Goal: Transaction & Acquisition: Obtain resource

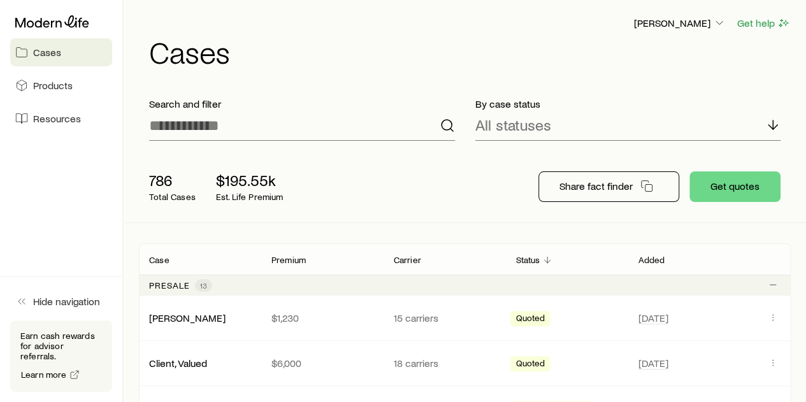
click at [536, 23] on div "[PERSON_NAME] Get help" at bounding box center [470, 23] width 642 height 16
click at [573, 43] on h1 "Cases" at bounding box center [470, 51] width 642 height 31
click at [677, 27] on p "[PERSON_NAME]" at bounding box center [680, 23] width 92 height 13
click at [682, 58] on span "Licenses and contracts" at bounding box center [654, 58] width 104 height 13
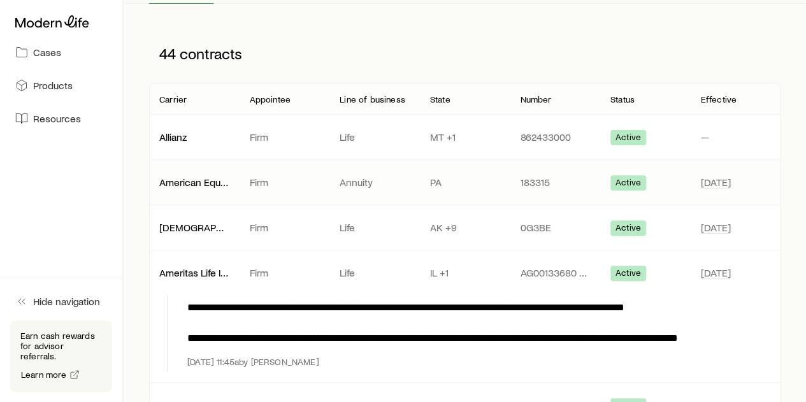
scroll to position [127, 0]
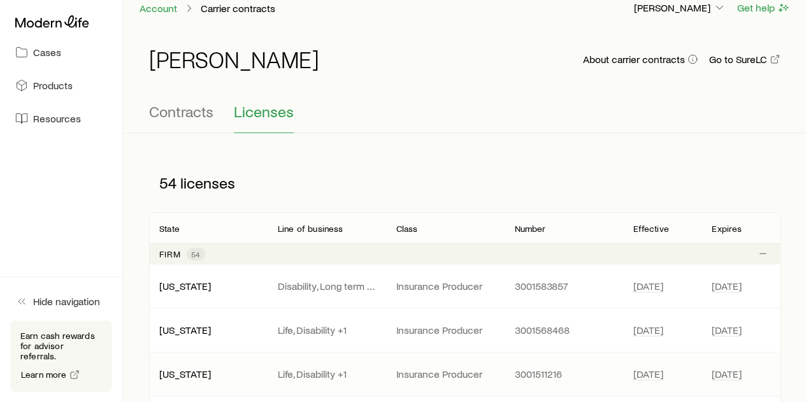
scroll to position [0, 0]
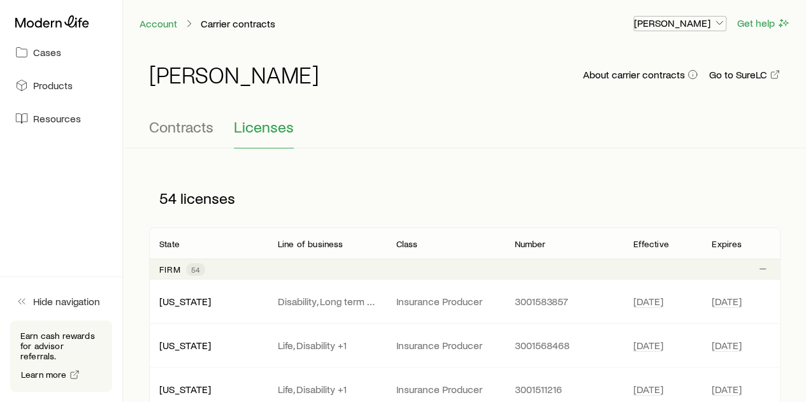
click at [686, 21] on p "[PERSON_NAME]" at bounding box center [680, 23] width 92 height 13
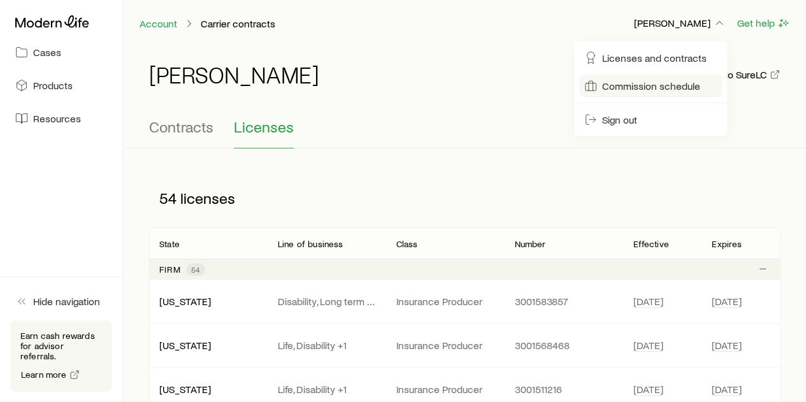
click at [630, 86] on span "Commission schedule" at bounding box center [651, 86] width 98 height 13
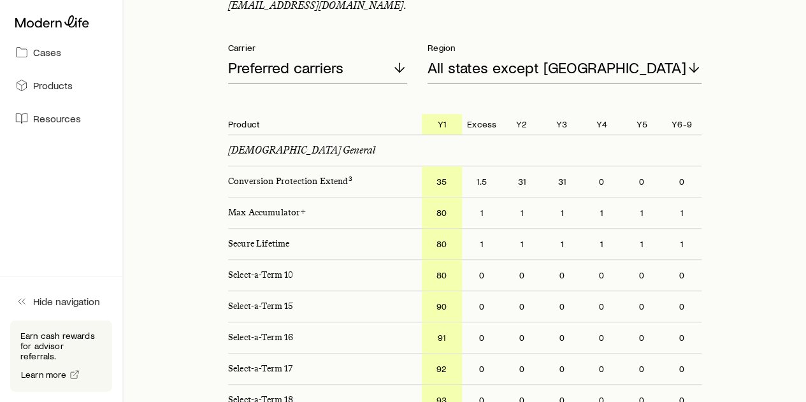
scroll to position [255, 0]
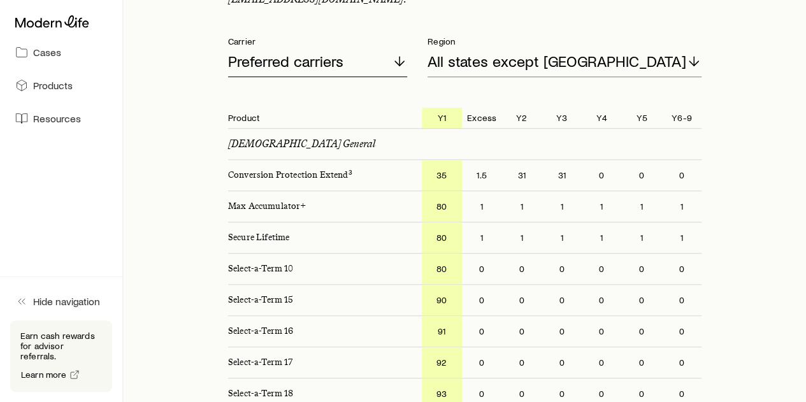
click at [332, 62] on p "Preferred carriers" at bounding box center [285, 61] width 115 height 18
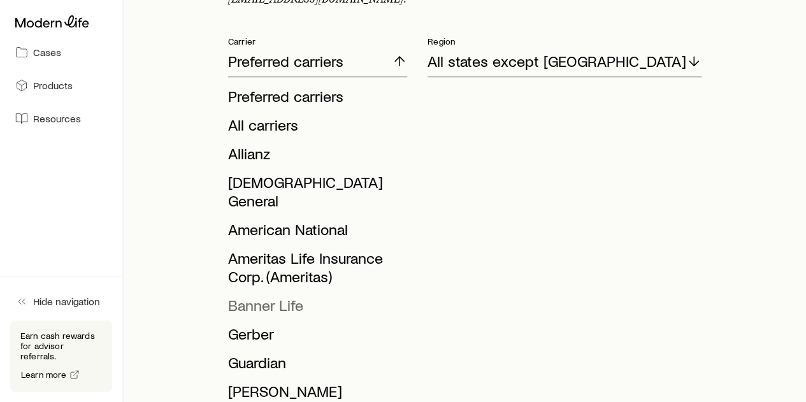
click at [254, 296] on span "Banner Life" at bounding box center [265, 305] width 75 height 18
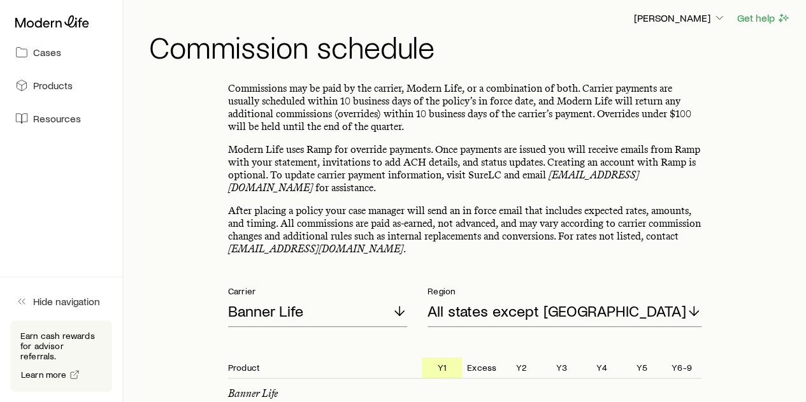
scroll to position [0, 0]
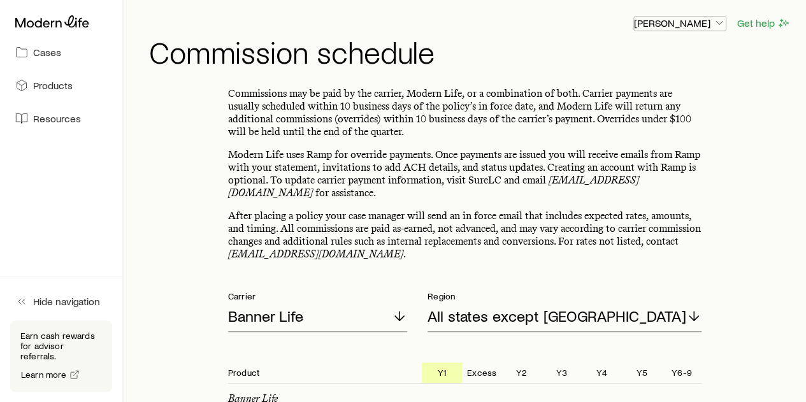
click at [691, 18] on p "[PERSON_NAME]" at bounding box center [680, 23] width 92 height 13
click at [415, 59] on h1 "Commission schedule" at bounding box center [470, 51] width 642 height 31
click at [29, 19] on icon at bounding box center [52, 21] width 74 height 13
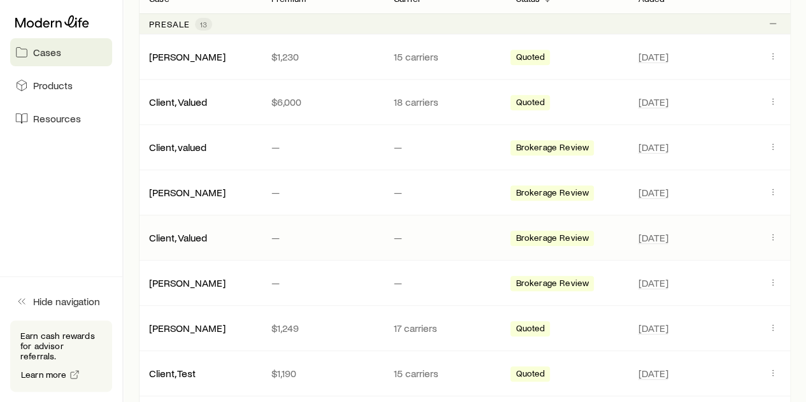
scroll to position [255, 0]
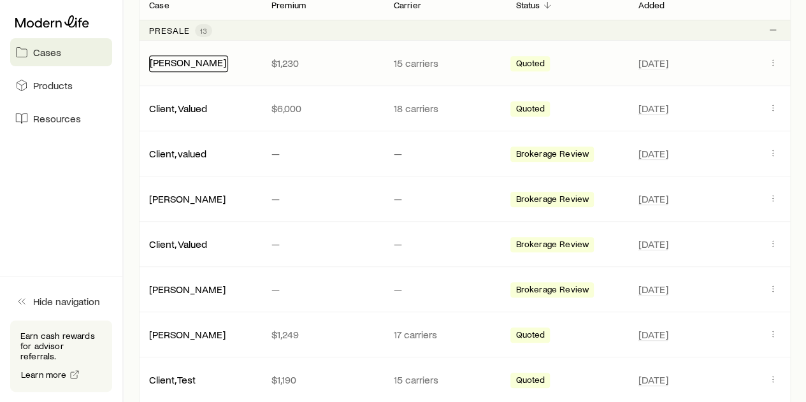
click at [171, 66] on link "[PERSON_NAME]" at bounding box center [188, 62] width 76 height 12
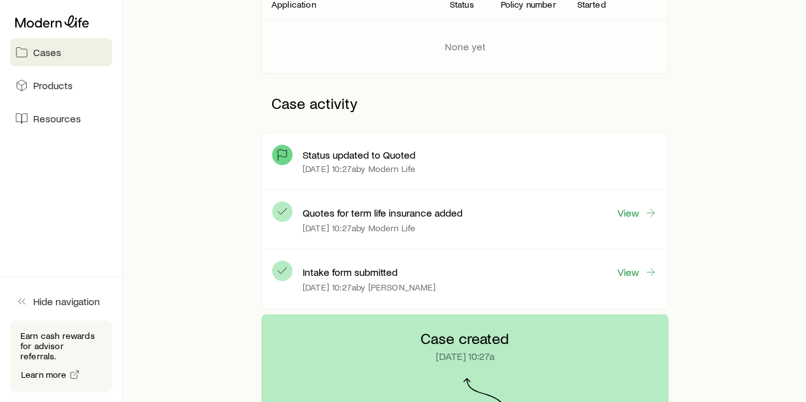
scroll to position [255, 0]
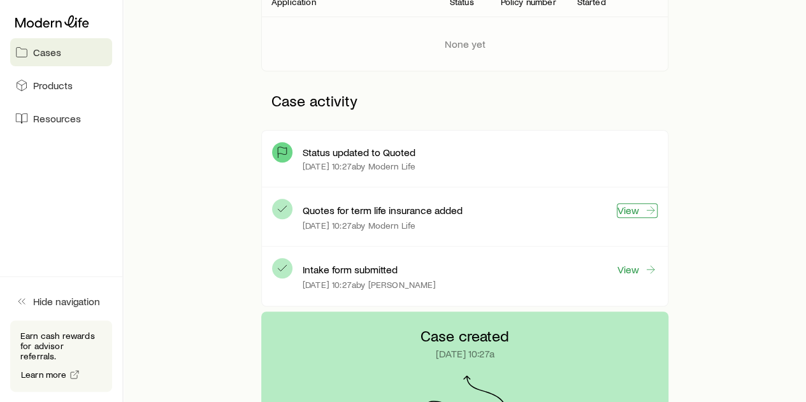
click at [627, 210] on link "View" at bounding box center [637, 210] width 41 height 15
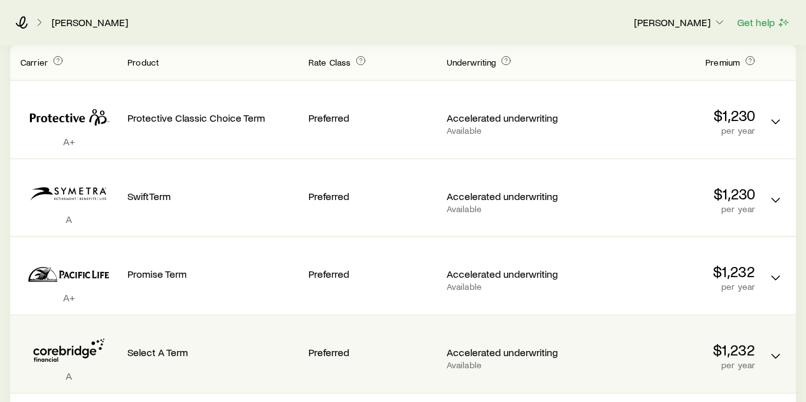
scroll to position [255, 0]
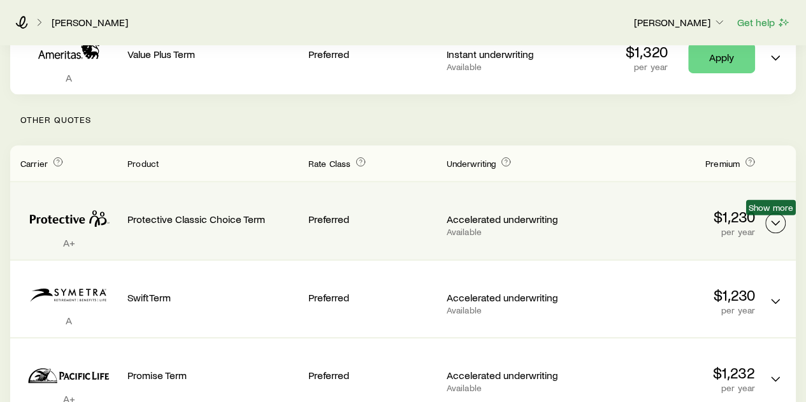
click at [779, 224] on icon "Term quotes" at bounding box center [775, 222] width 15 height 15
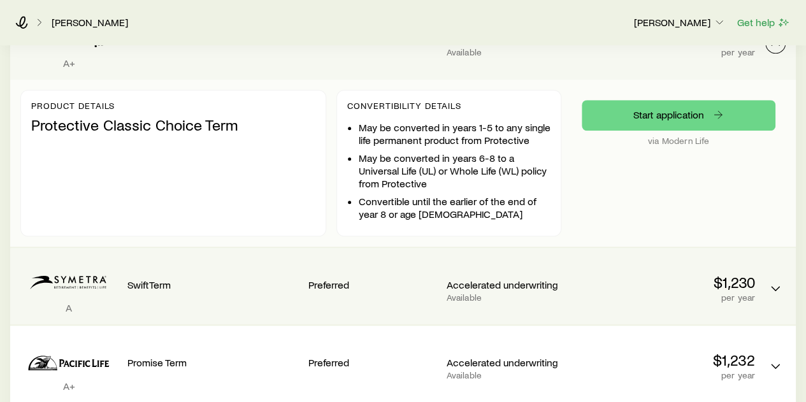
scroll to position [446, 0]
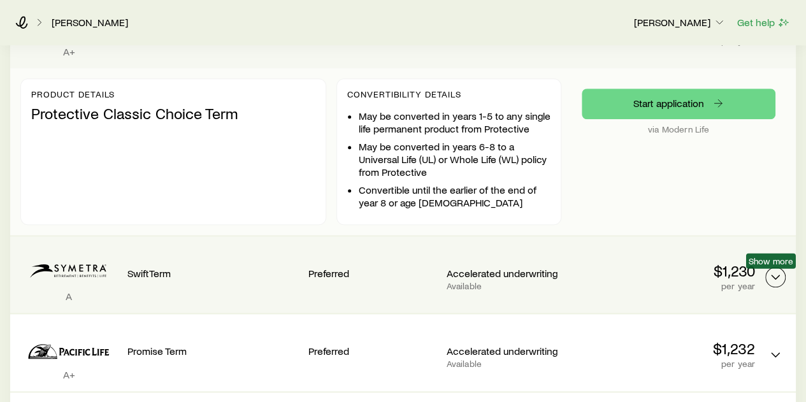
click at [772, 271] on icon "Term quotes" at bounding box center [775, 277] width 15 height 15
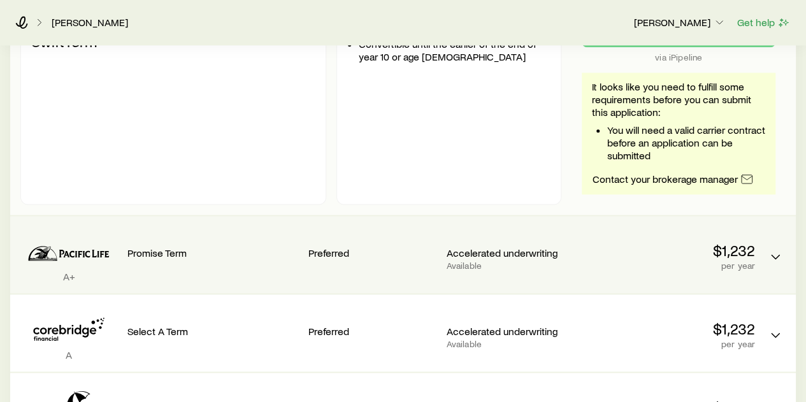
scroll to position [765, 0]
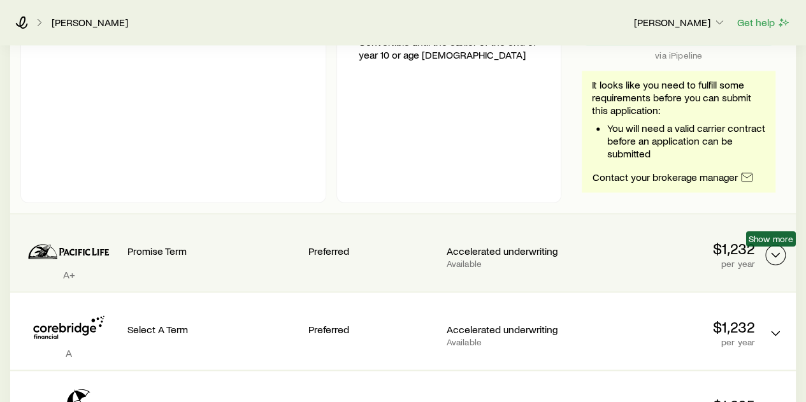
click at [766, 252] on button "Term quotes" at bounding box center [775, 255] width 20 height 20
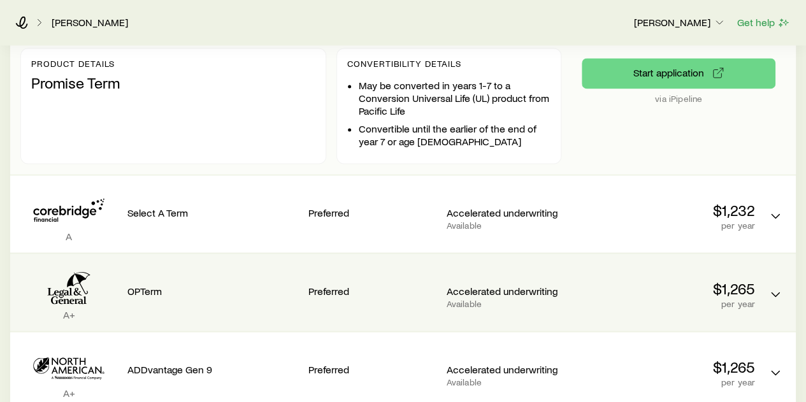
scroll to position [1019, 0]
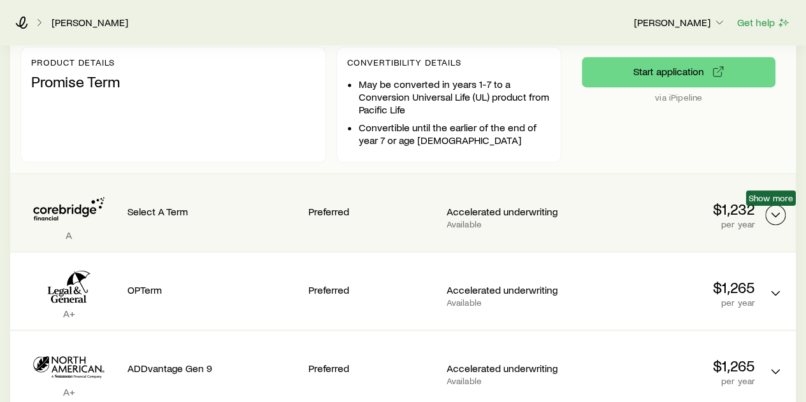
click at [772, 213] on icon "Term quotes" at bounding box center [775, 214] width 15 height 15
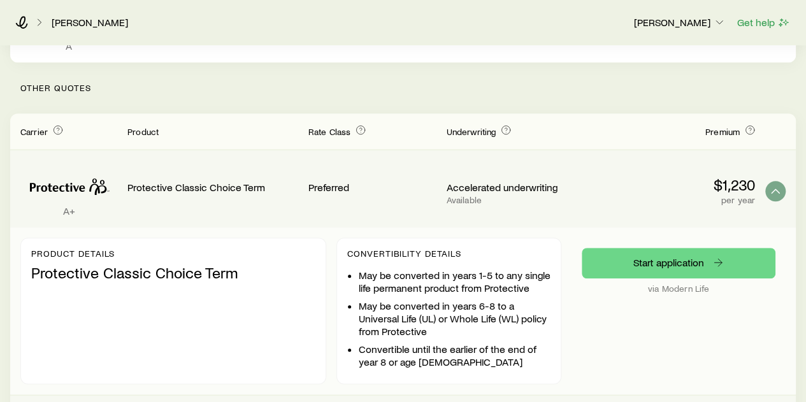
scroll to position [0, 0]
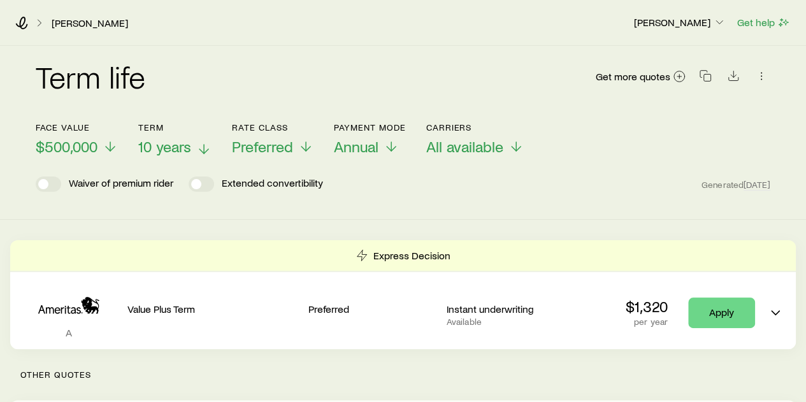
click at [152, 148] on span "10 years" at bounding box center [164, 147] width 53 height 18
click at [365, 142] on span "Annual" at bounding box center [358, 147] width 45 height 18
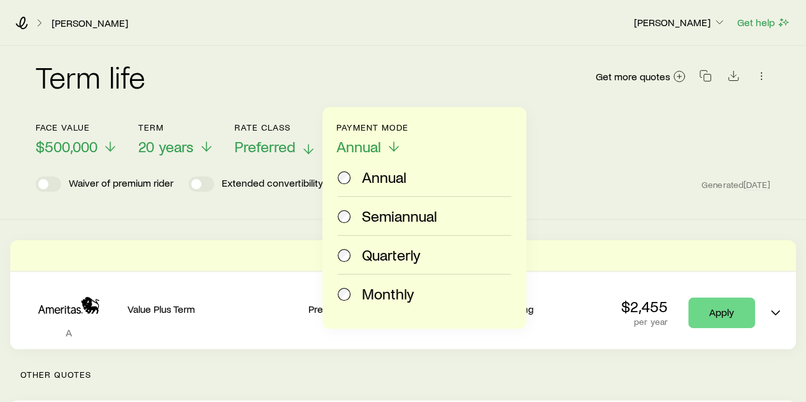
click at [265, 146] on span "Preferred" at bounding box center [264, 147] width 61 height 18
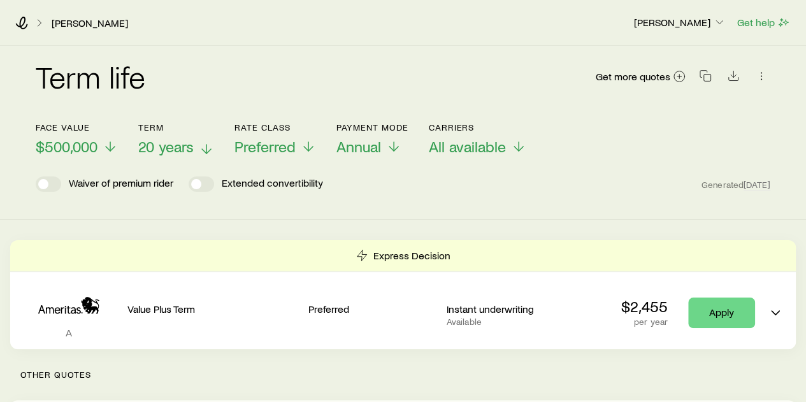
click at [171, 146] on span "20 years" at bounding box center [165, 147] width 55 height 18
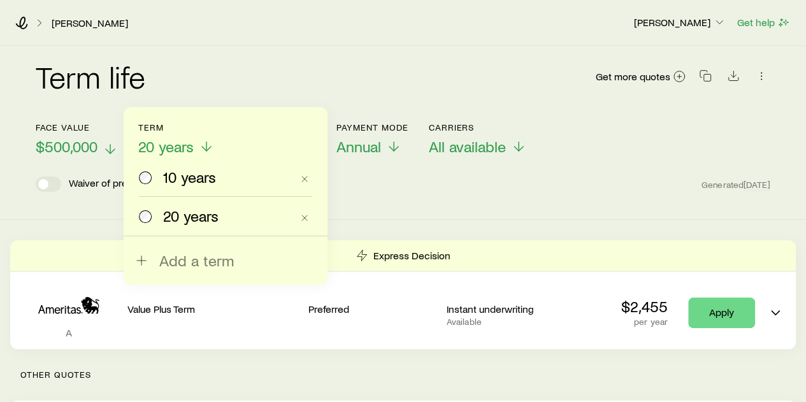
click at [48, 145] on span "$500,000" at bounding box center [67, 147] width 62 height 18
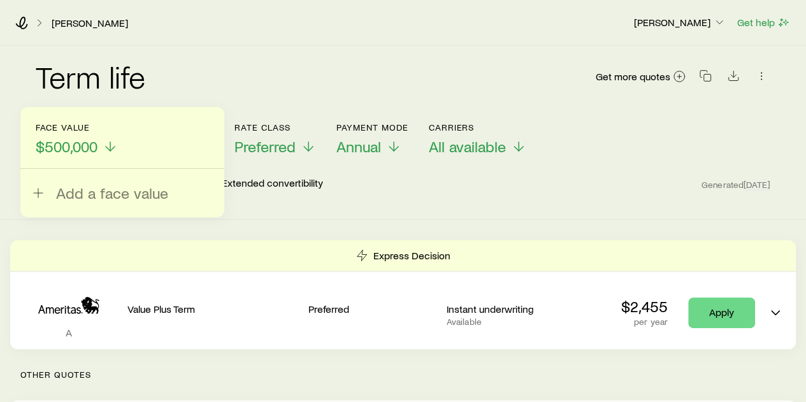
click at [397, 100] on div "Term life Get more quotes" at bounding box center [403, 84] width 735 height 46
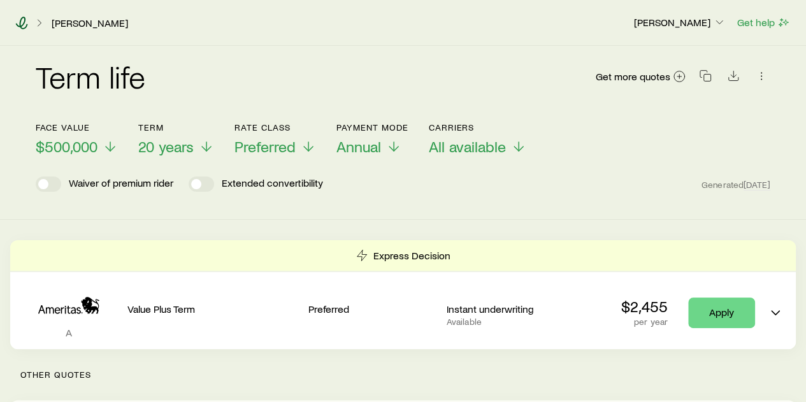
click at [22, 22] on icon at bounding box center [21, 23] width 13 height 13
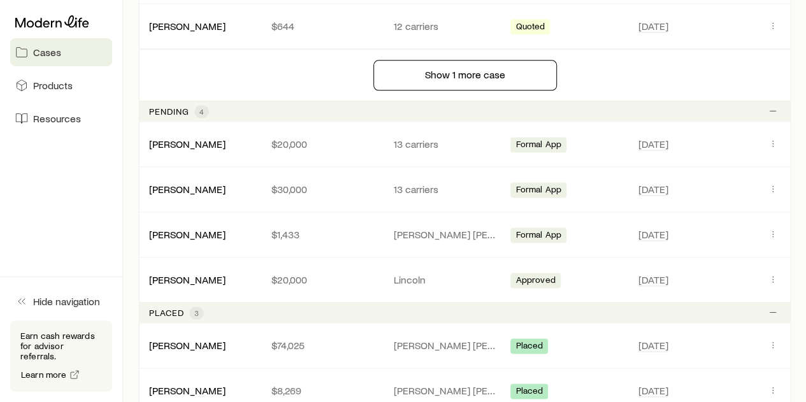
scroll to position [828, 0]
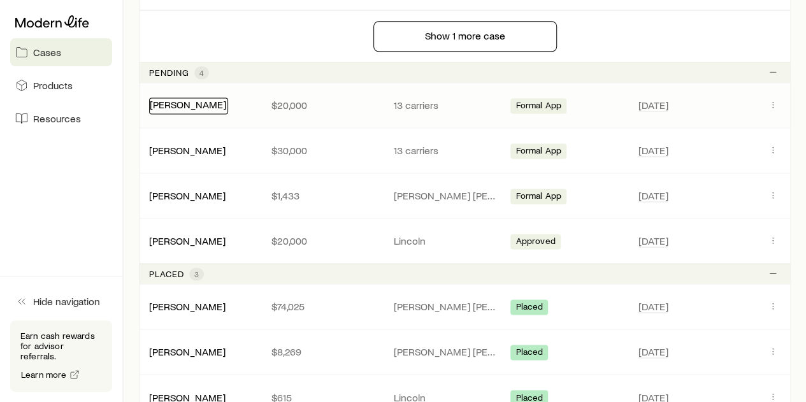
click at [181, 100] on link "[PERSON_NAME]" at bounding box center [188, 104] width 76 height 12
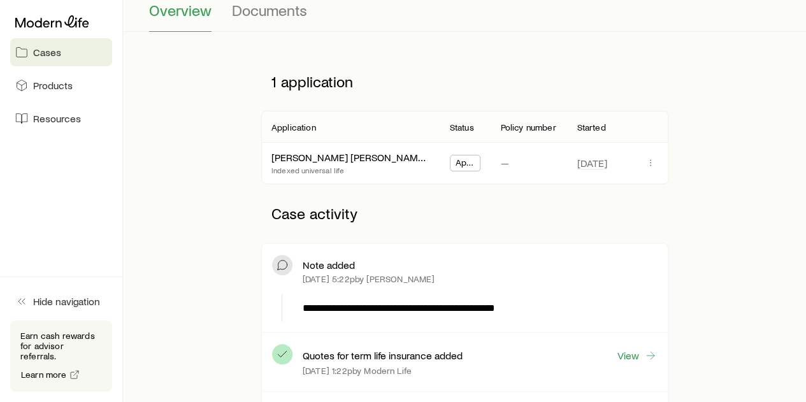
scroll to position [127, 0]
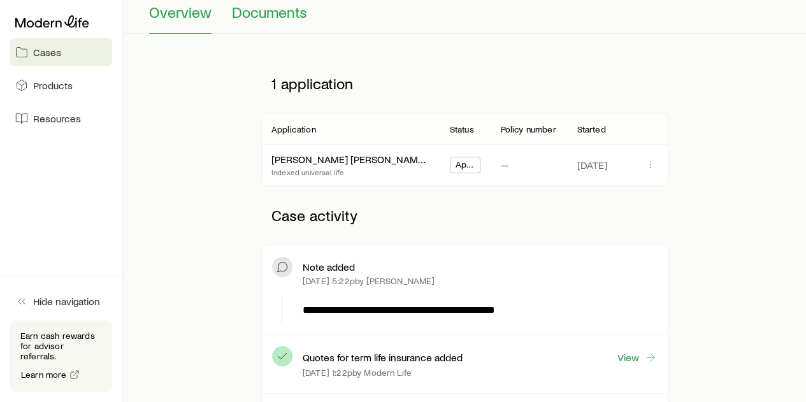
click at [277, 16] on span "Documents" at bounding box center [269, 12] width 75 height 18
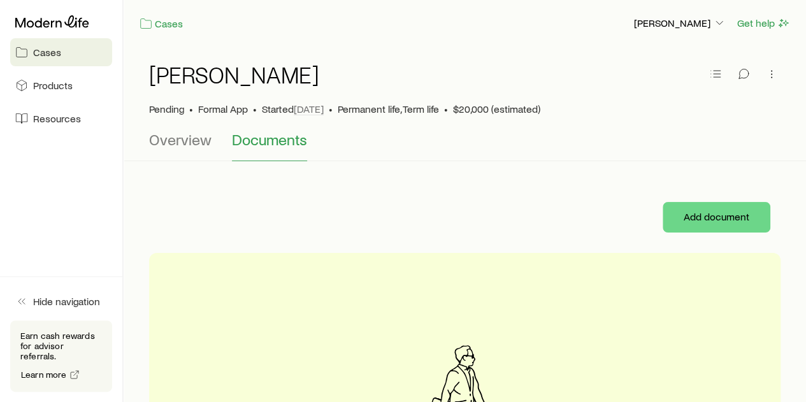
click at [438, 162] on div "[PERSON_NAME] • Formal App • Started [DATE] • Permanent life, Term life • $20,0…" at bounding box center [465, 339] width 682 height 584
click at [465, 152] on div "Overview Documents" at bounding box center [464, 146] width 631 height 31
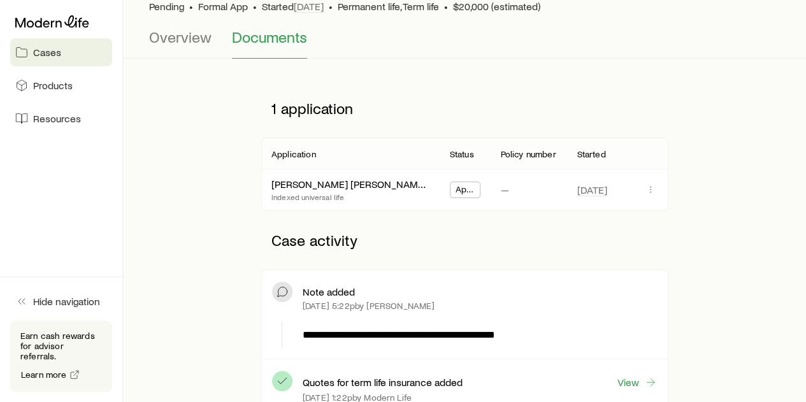
scroll to position [127, 0]
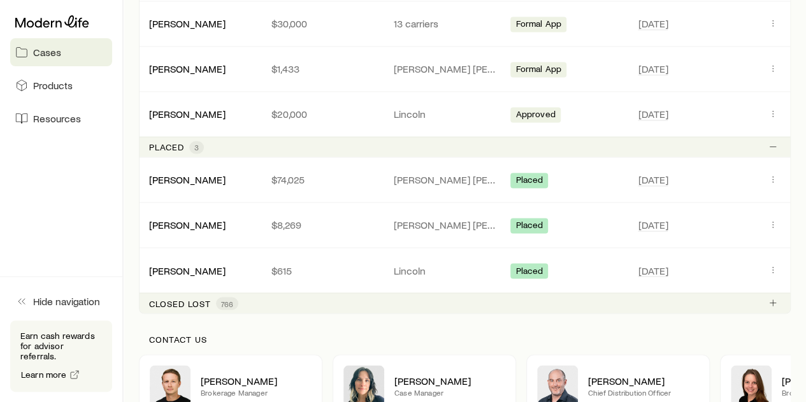
scroll to position [956, 0]
click at [178, 173] on link "[PERSON_NAME]" at bounding box center [188, 178] width 76 height 12
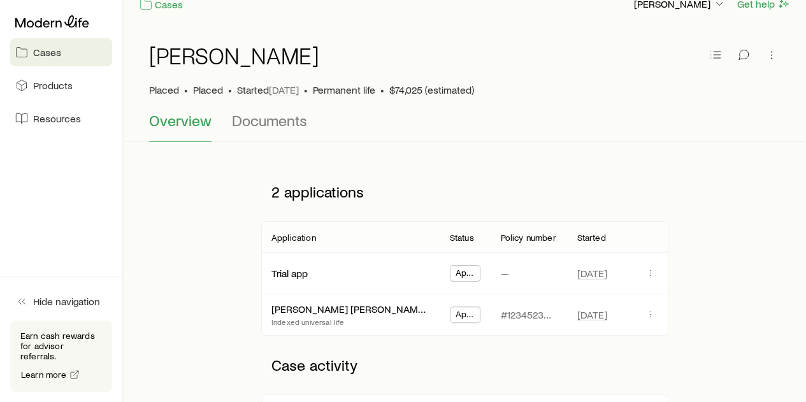
scroll to position [18, 0]
click at [255, 119] on span "Documents" at bounding box center [269, 121] width 75 height 18
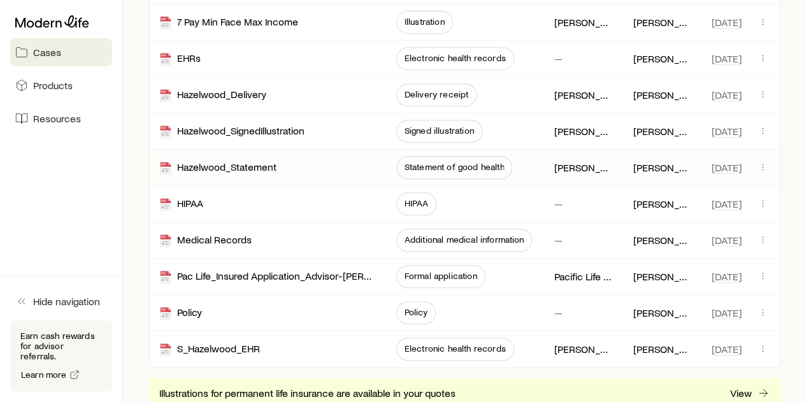
scroll to position [319, 0]
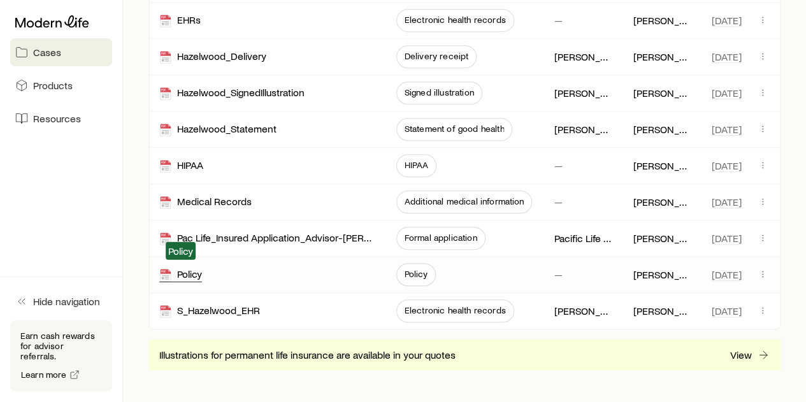
click at [189, 277] on div "Policy" at bounding box center [180, 275] width 43 height 15
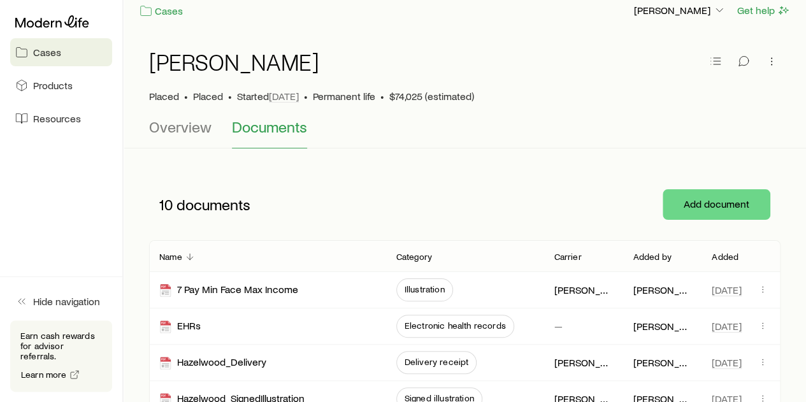
scroll to position [0, 0]
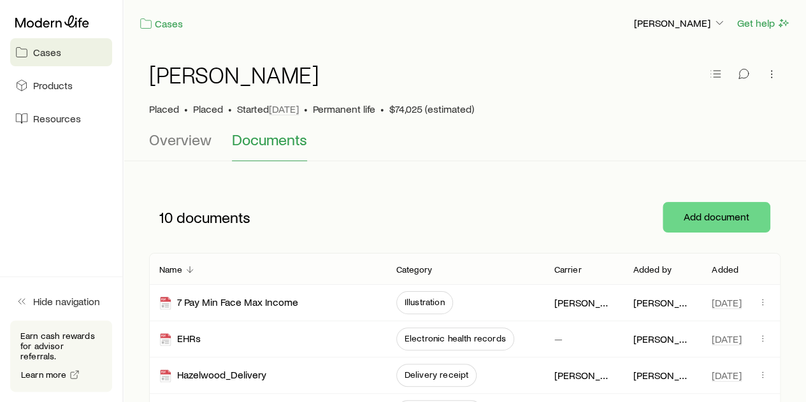
click at [34, 50] on span "Cases" at bounding box center [47, 52] width 28 height 13
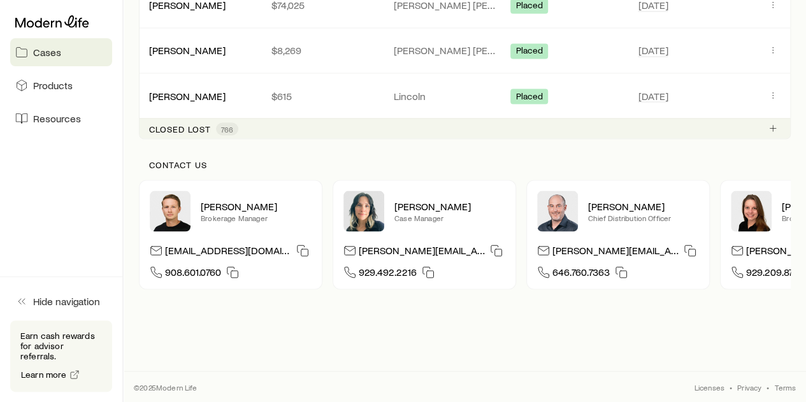
scroll to position [1134, 0]
click at [221, 124] on span "766" at bounding box center [227, 129] width 12 height 10
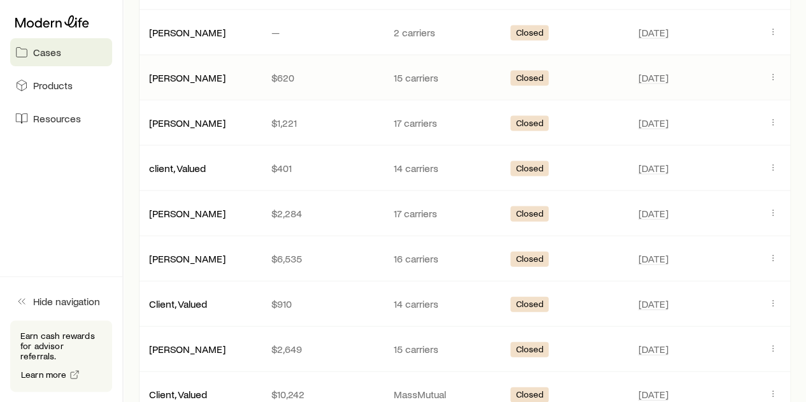
scroll to position [1325, 0]
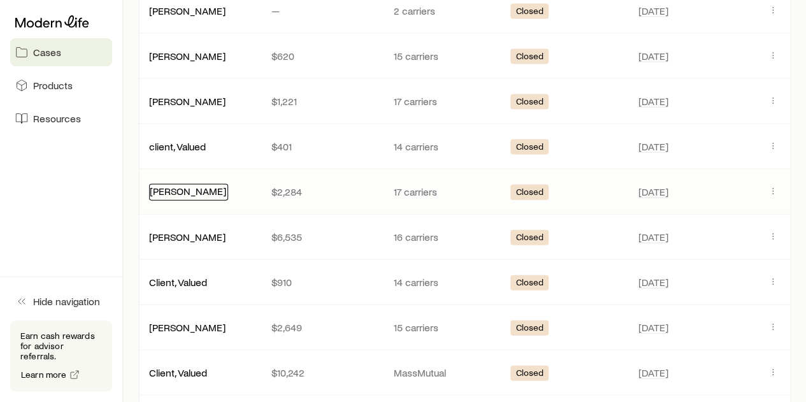
click at [180, 187] on link "[PERSON_NAME]" at bounding box center [188, 191] width 76 height 12
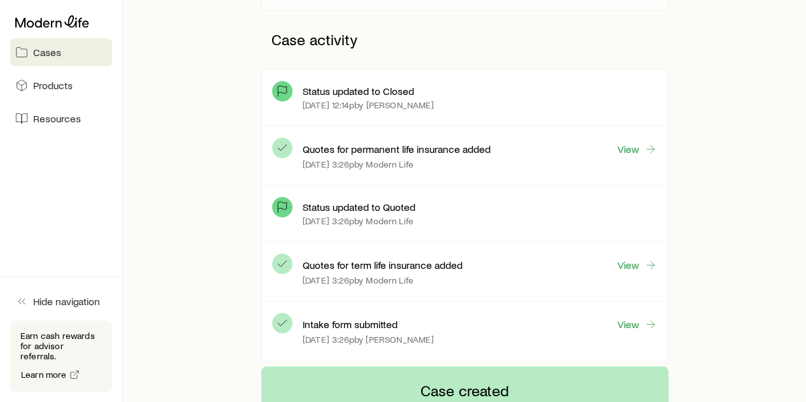
scroll to position [319, 0]
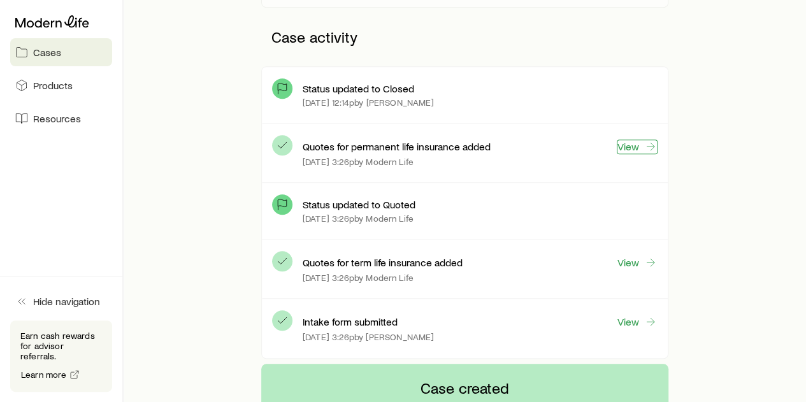
click at [637, 146] on link "View" at bounding box center [637, 147] width 41 height 15
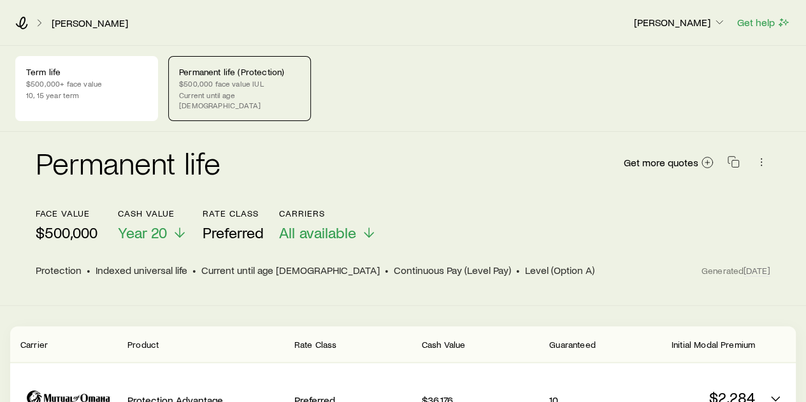
click at [229, 89] on div "Permanent life (Protection) $500,000 face value IUL Current until age [DEMOGRAP…" at bounding box center [239, 88] width 143 height 65
click at [219, 83] on p "$500,000 face value IUL" at bounding box center [239, 83] width 121 height 10
click at [211, 85] on p "$500,000 face value IUL" at bounding box center [239, 83] width 121 height 10
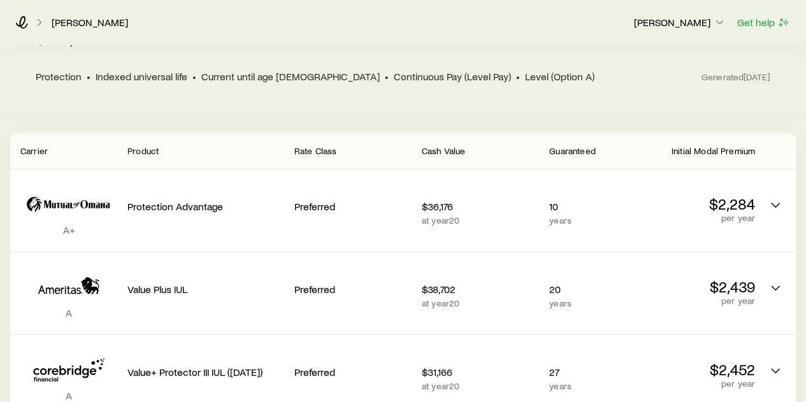
scroll to position [191, 0]
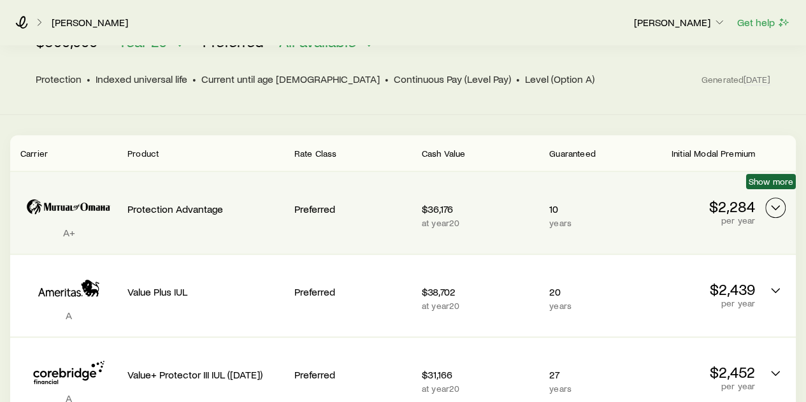
click at [772, 200] on icon "Permanent quotes" at bounding box center [775, 207] width 15 height 15
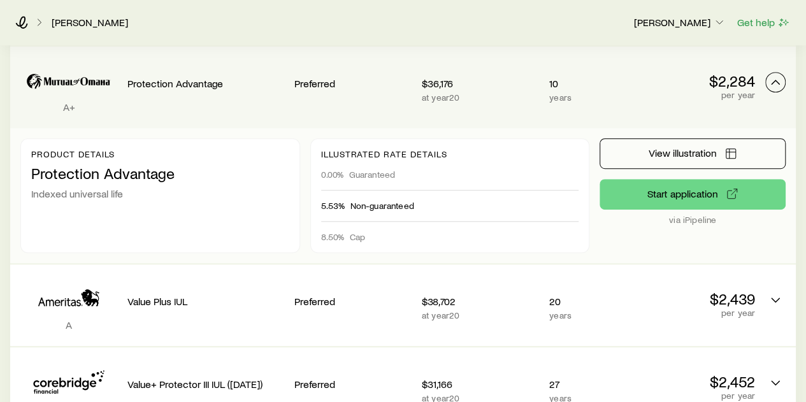
scroll to position [319, 0]
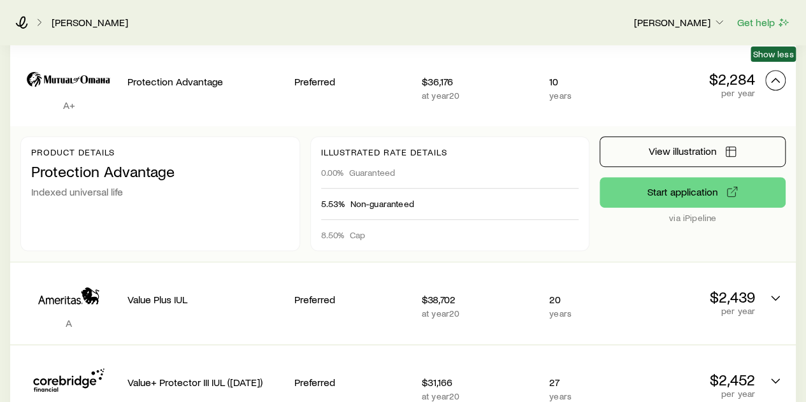
click at [767, 70] on button "Permanent quotes" at bounding box center [775, 80] width 20 height 20
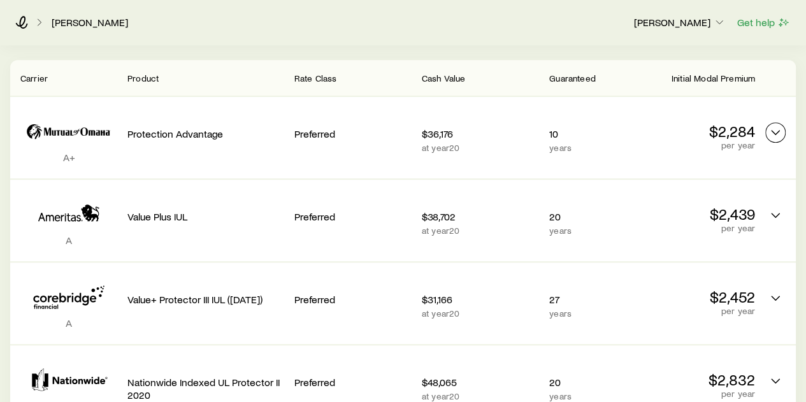
scroll to position [255, 0]
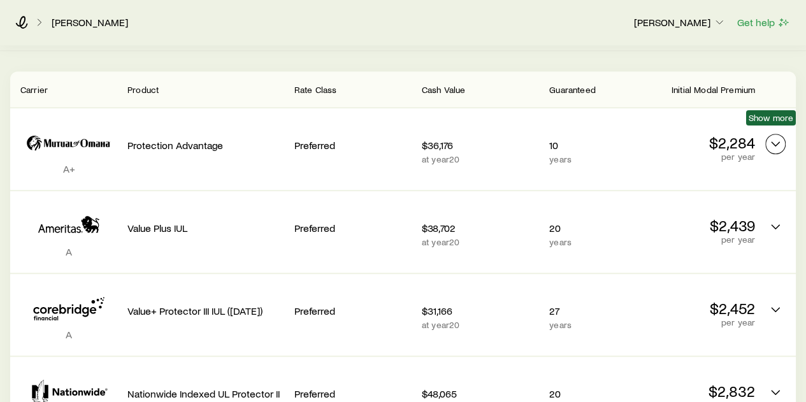
drag, startPoint x: 772, startPoint y: 134, endPoint x: 767, endPoint y: 150, distance: 16.1
click at [772, 136] on icon "Permanent quotes" at bounding box center [775, 143] width 15 height 15
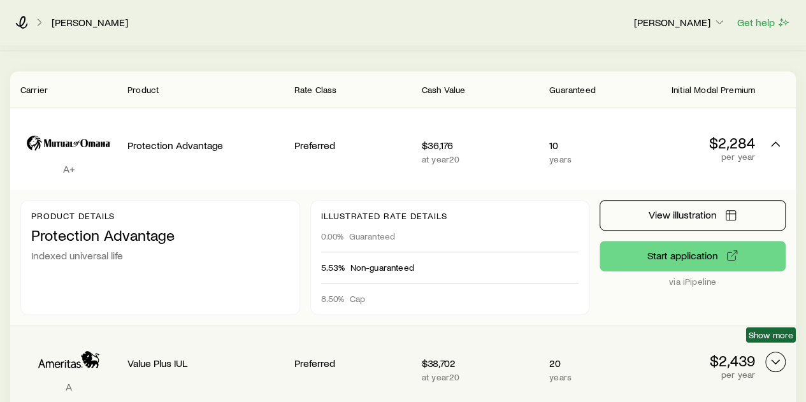
click at [773, 354] on icon "Permanent quotes" at bounding box center [775, 361] width 15 height 15
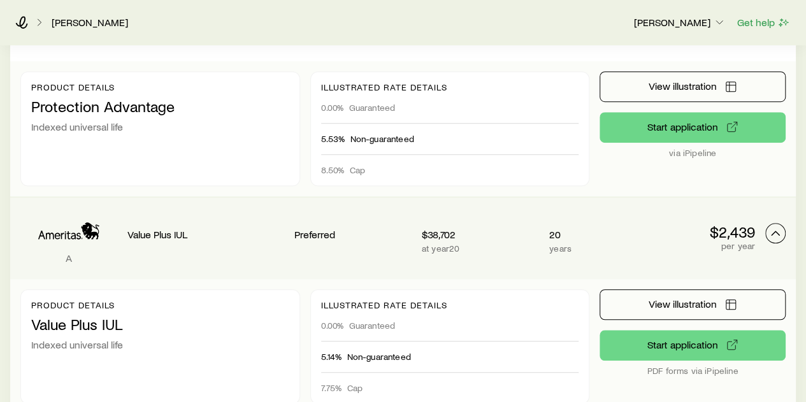
scroll to position [382, 0]
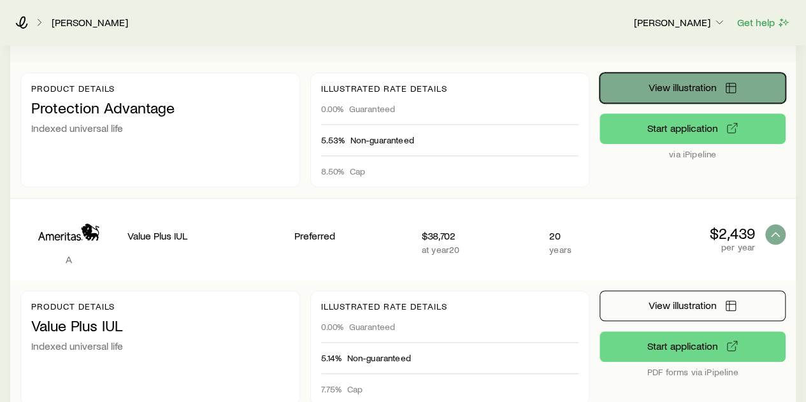
click at [656, 83] on button "View illustration" at bounding box center [693, 88] width 186 height 31
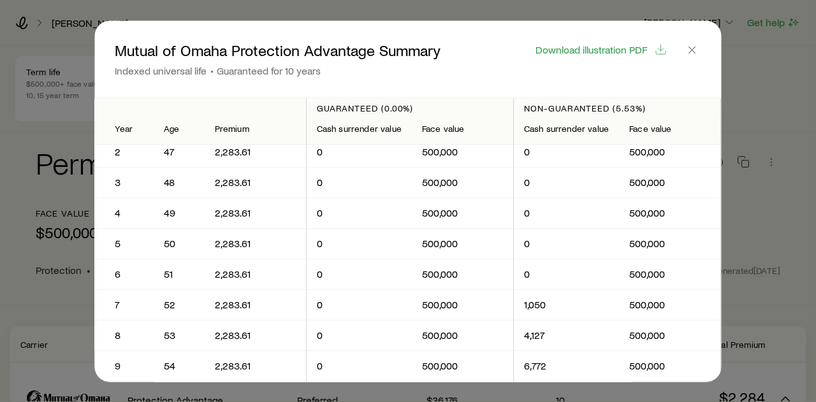
scroll to position [0, 0]
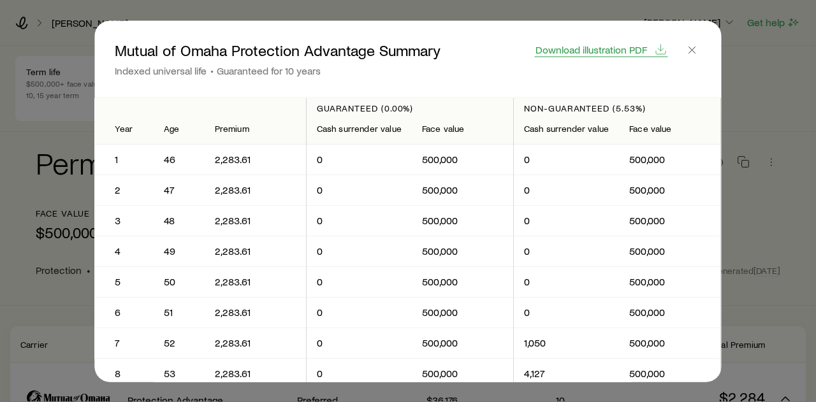
click at [562, 49] on span "Download illustration PDF" at bounding box center [591, 49] width 112 height 10
click at [696, 53] on icon "button" at bounding box center [692, 49] width 13 height 13
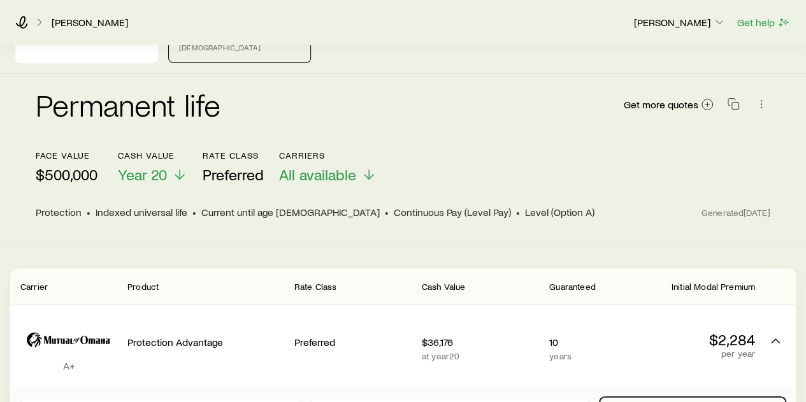
scroll to position [64, 0]
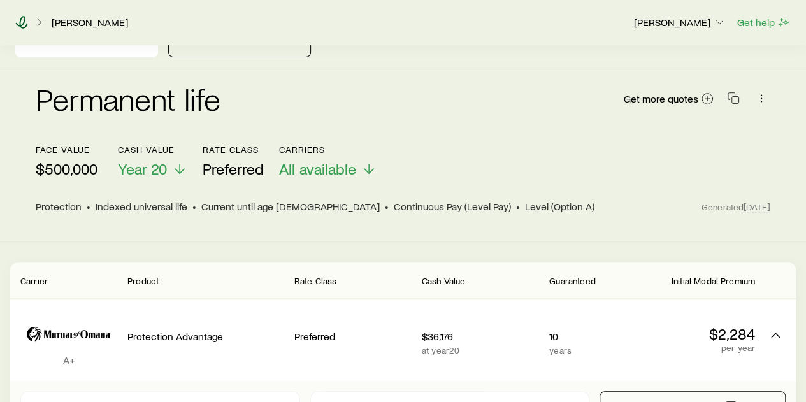
click at [18, 20] on icon at bounding box center [21, 22] width 13 height 13
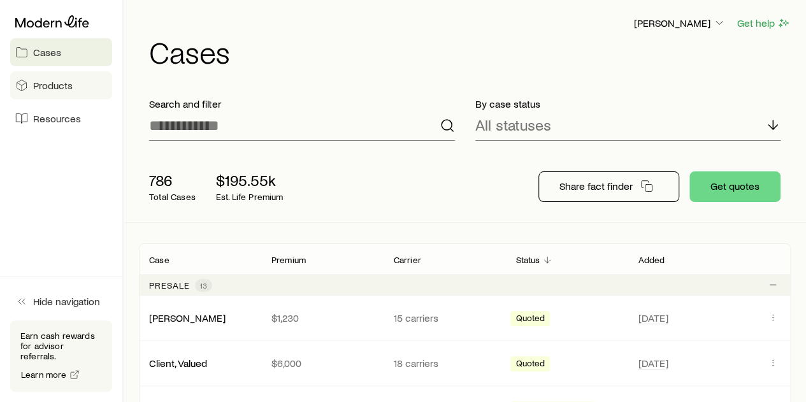
click at [38, 89] on span "Products" at bounding box center [53, 85] width 40 height 13
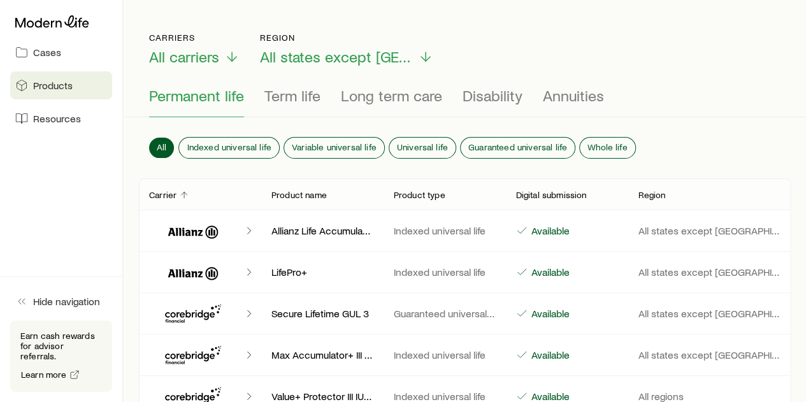
scroll to position [64, 0]
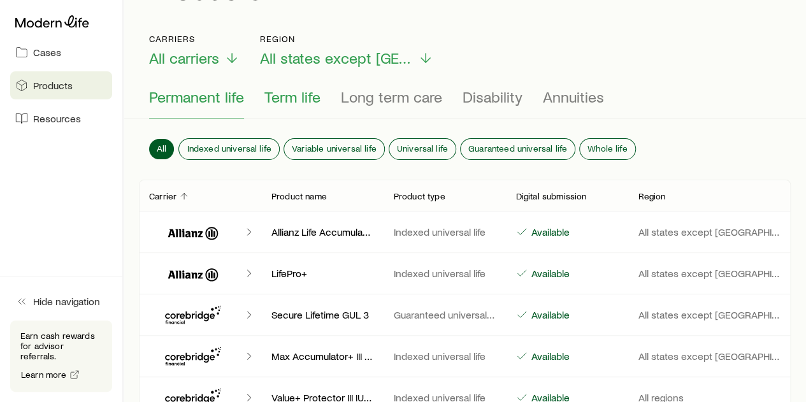
click at [301, 95] on span "Term life" at bounding box center [292, 97] width 56 height 18
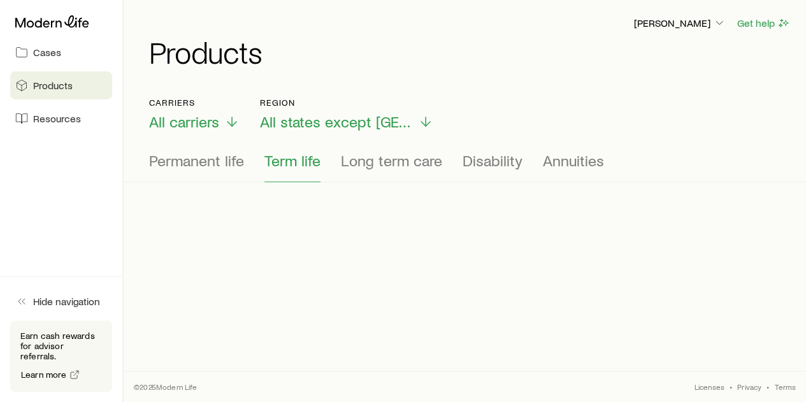
scroll to position [0, 0]
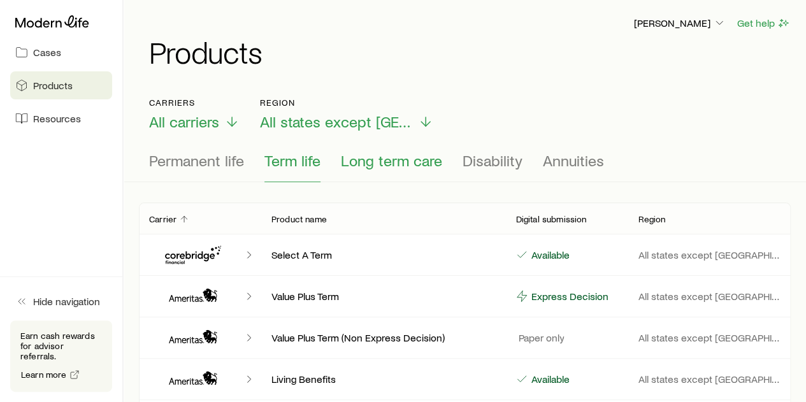
click at [378, 161] on span "Long term care" at bounding box center [391, 161] width 101 height 18
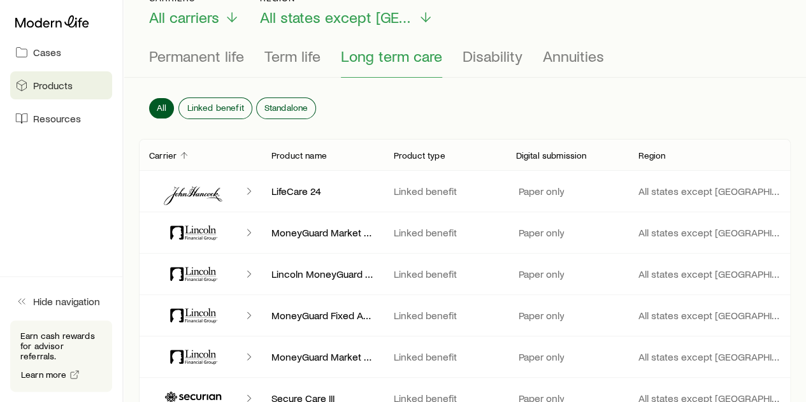
scroll to position [127, 0]
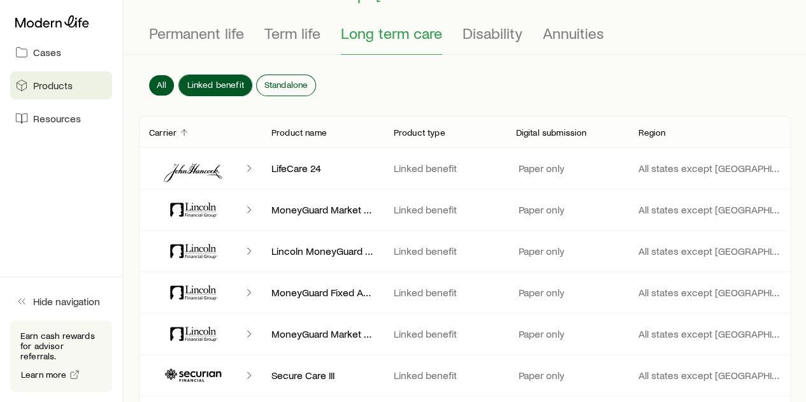
click at [196, 80] on span "Linked benefit" at bounding box center [215, 85] width 57 height 10
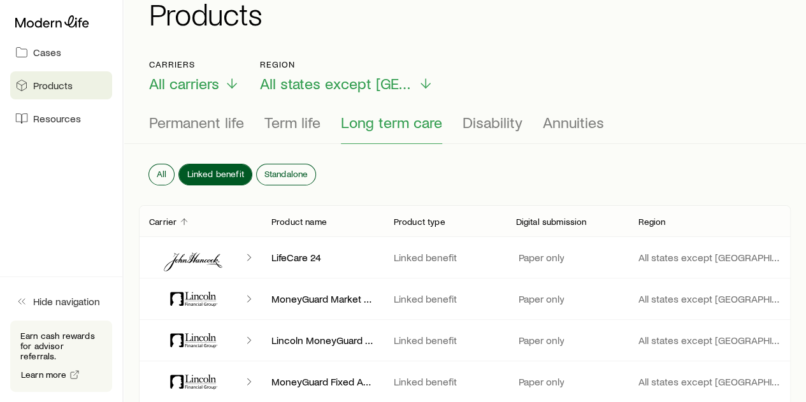
scroll to position [35, 0]
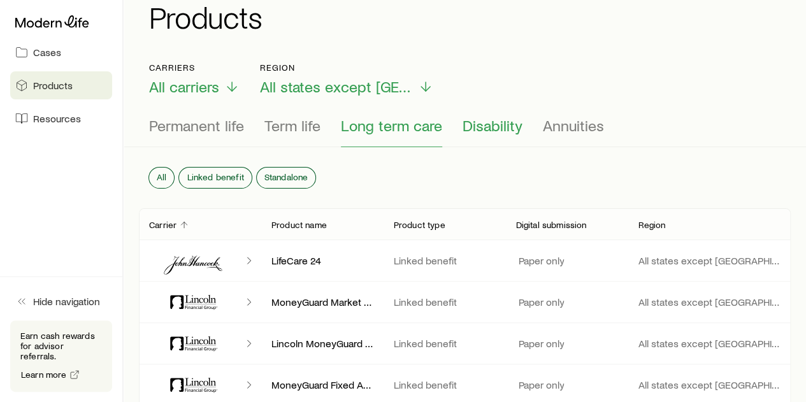
click at [487, 129] on span "Disability" at bounding box center [493, 126] width 60 height 18
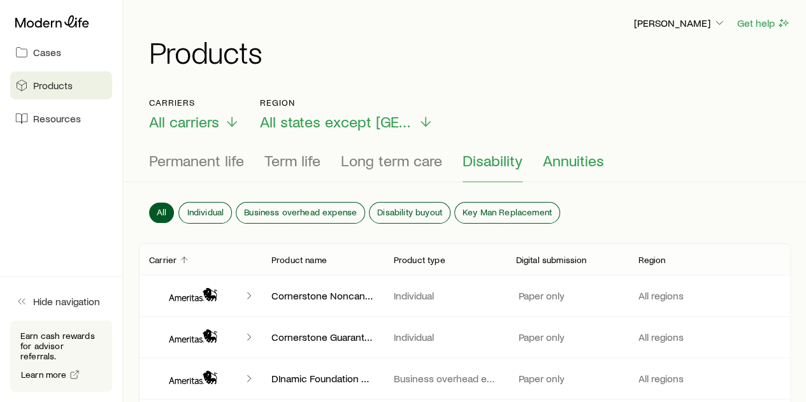
click at [568, 164] on span "Annuities" at bounding box center [573, 161] width 61 height 18
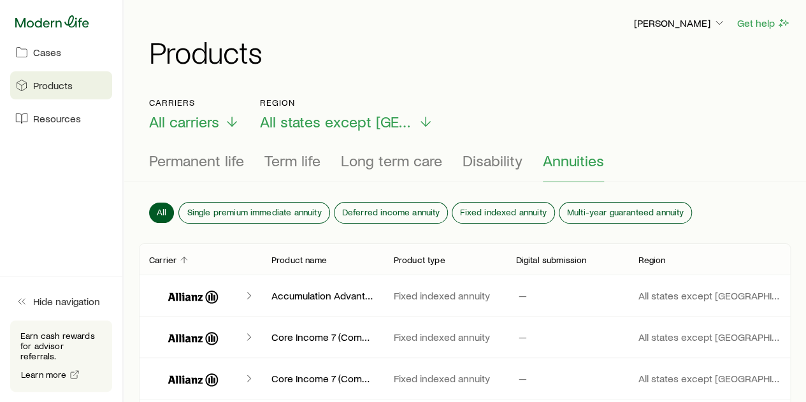
click at [25, 27] on icon at bounding box center [52, 21] width 74 height 12
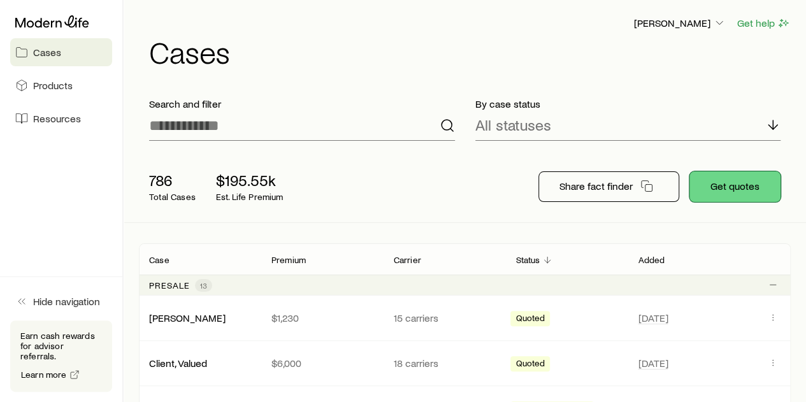
click at [730, 184] on button "Get quotes" at bounding box center [734, 186] width 91 height 31
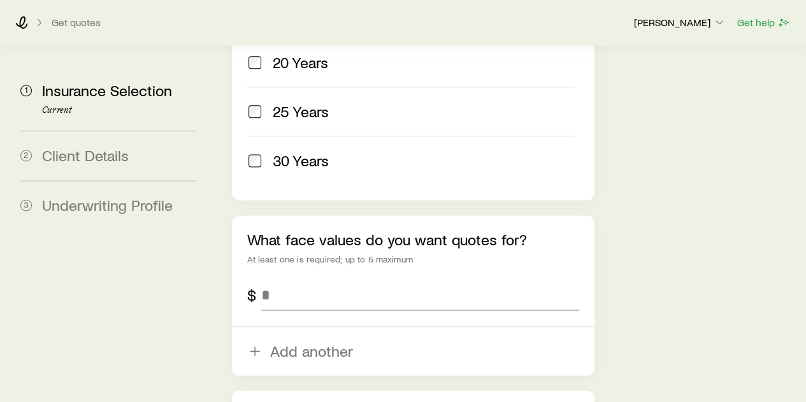
scroll to position [765, 0]
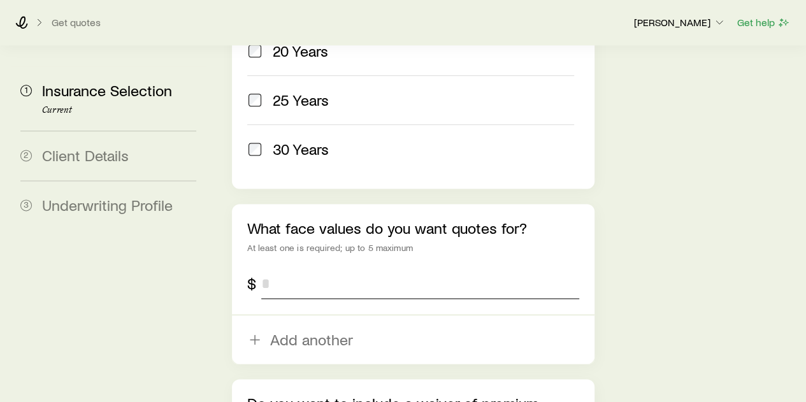
click at [280, 268] on input "tel" at bounding box center [419, 283] width 317 height 31
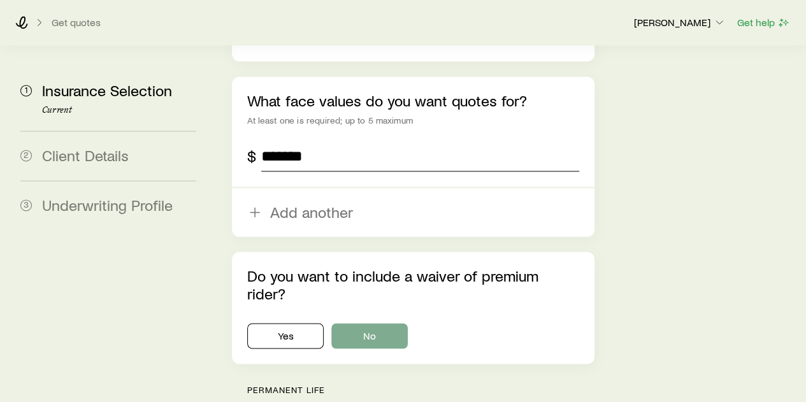
type input "*******"
click at [359, 323] on button "No" at bounding box center [369, 335] width 76 height 25
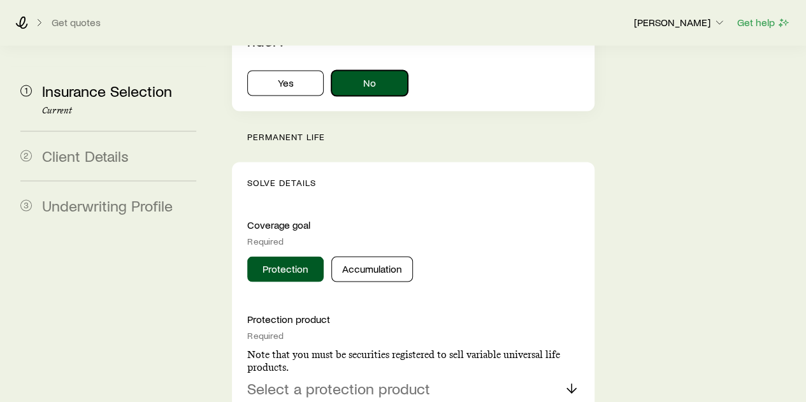
scroll to position [1147, 0]
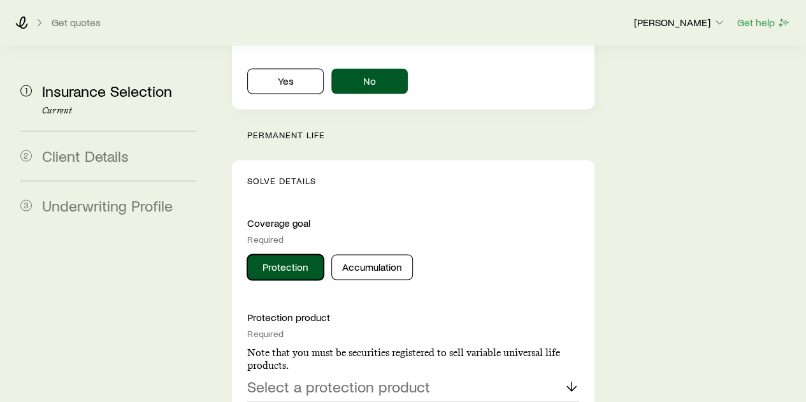
click at [291, 254] on button "Protection" at bounding box center [285, 266] width 76 height 25
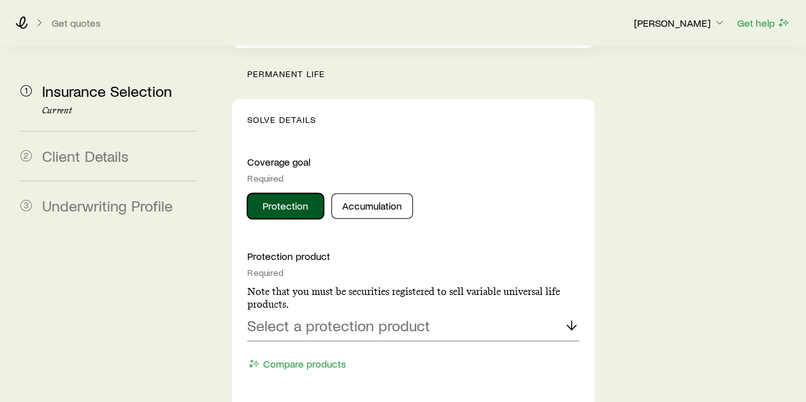
scroll to position [1211, 0]
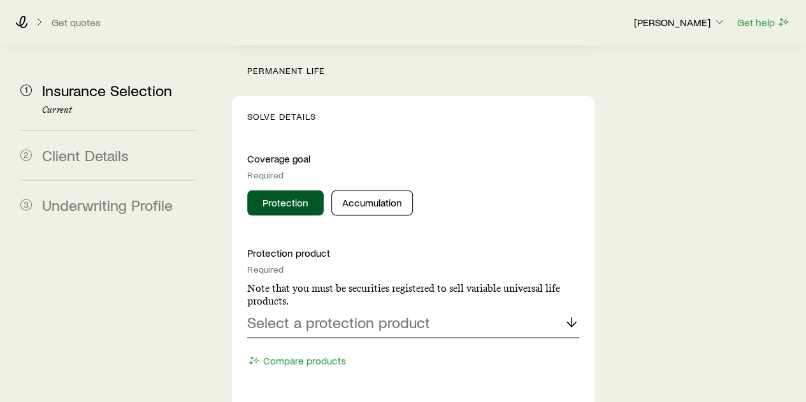
click at [273, 313] on p "Select a protection product" at bounding box center [338, 322] width 183 height 18
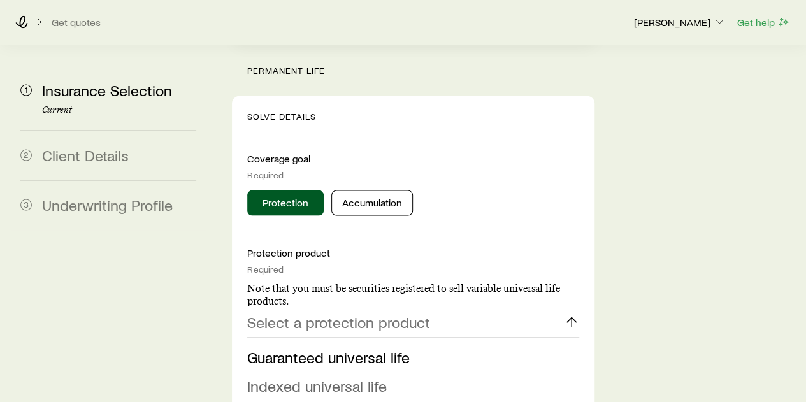
click at [287, 377] on span "Indexed universal life" at bounding box center [317, 386] width 140 height 18
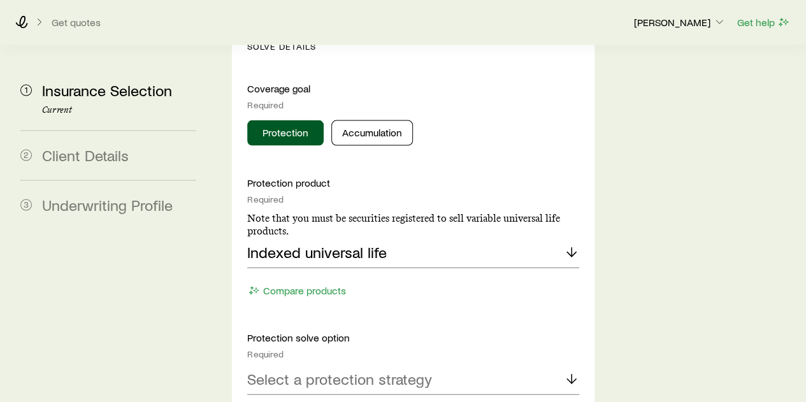
scroll to position [1338, 0]
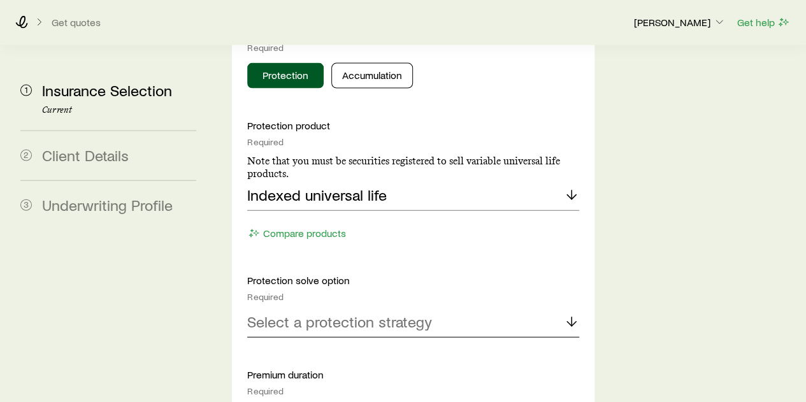
click at [284, 313] on p "Select a protection strategy" at bounding box center [339, 322] width 185 height 18
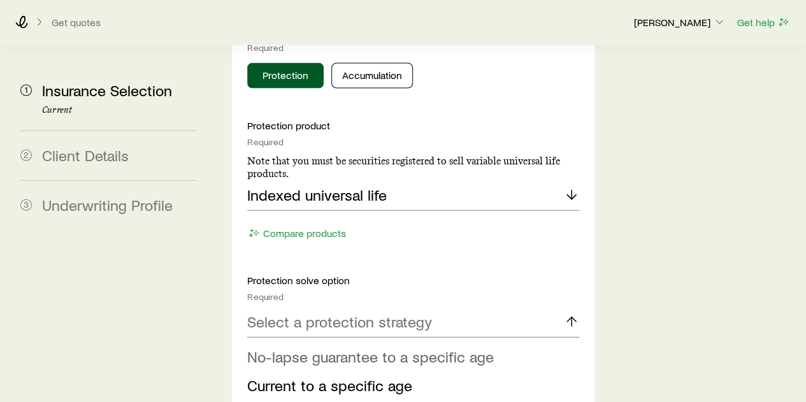
click at [293, 347] on span "No-lapse guarantee to a specific age" at bounding box center [370, 356] width 247 height 18
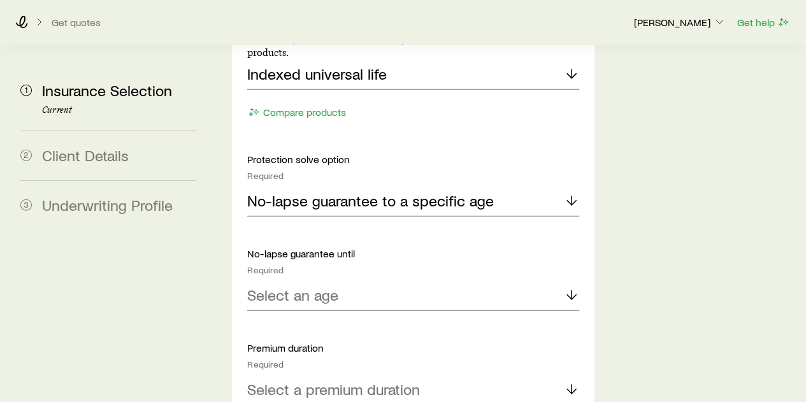
scroll to position [1465, 0]
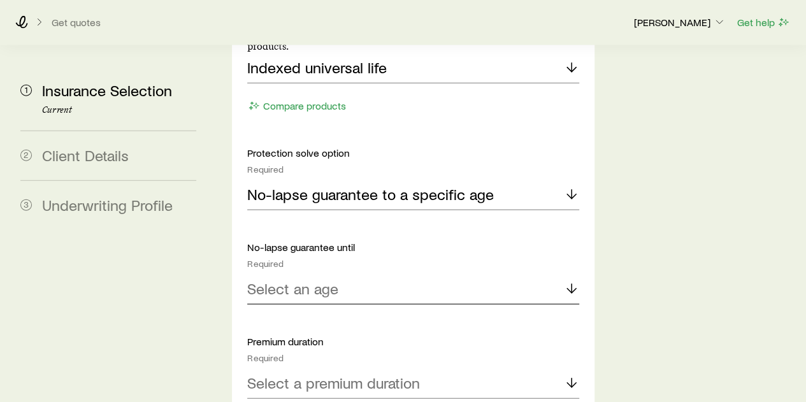
click at [281, 274] on div "Select an age" at bounding box center [412, 289] width 331 height 31
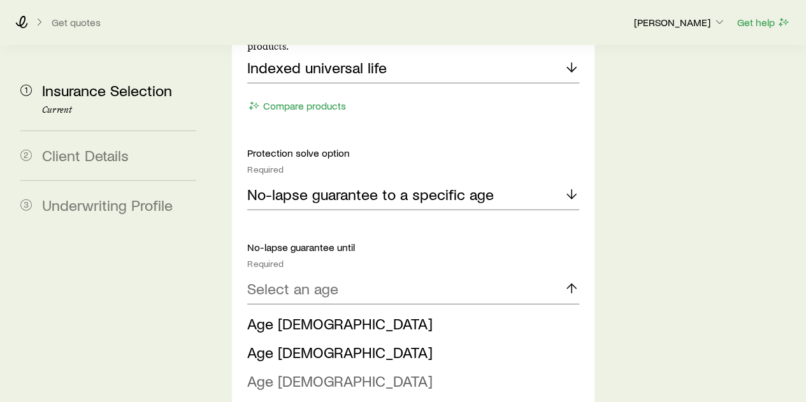
click at [280, 371] on span "Age [DEMOGRAPHIC_DATA]" at bounding box center [339, 380] width 185 height 18
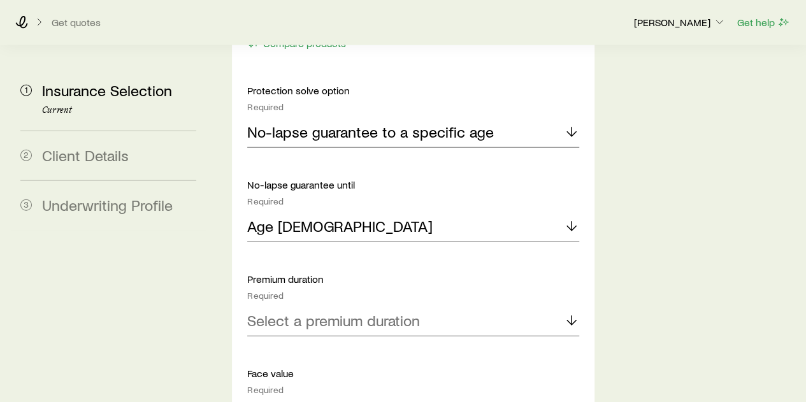
scroll to position [1529, 0]
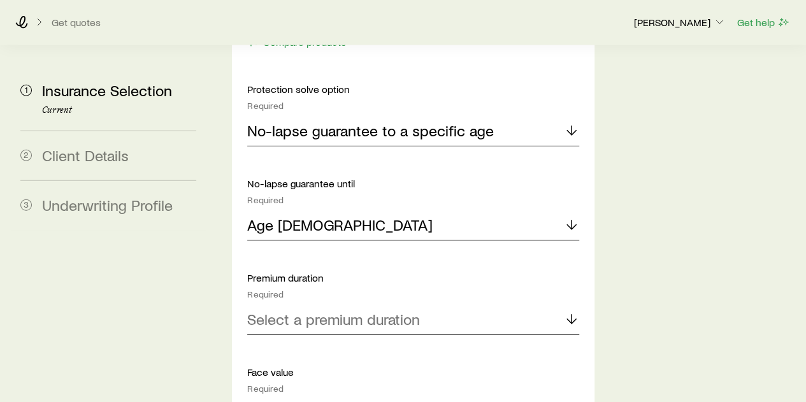
click at [274, 310] on p "Select a premium duration" at bounding box center [333, 319] width 173 height 18
click at [277, 345] on span "Continuous Pay (Level Pay)" at bounding box center [336, 354] width 178 height 18
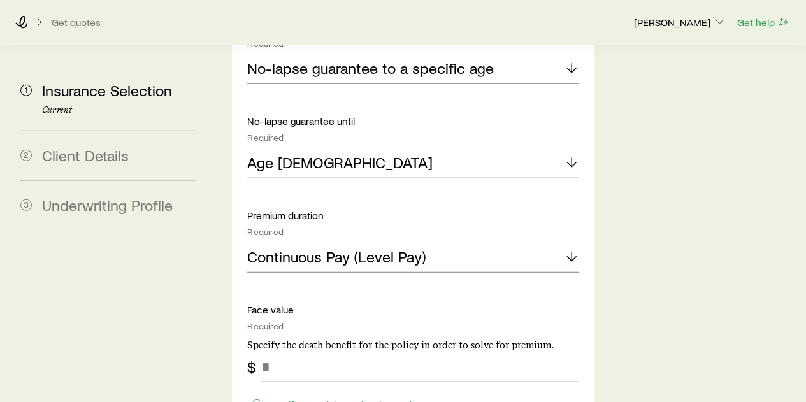
scroll to position [1593, 0]
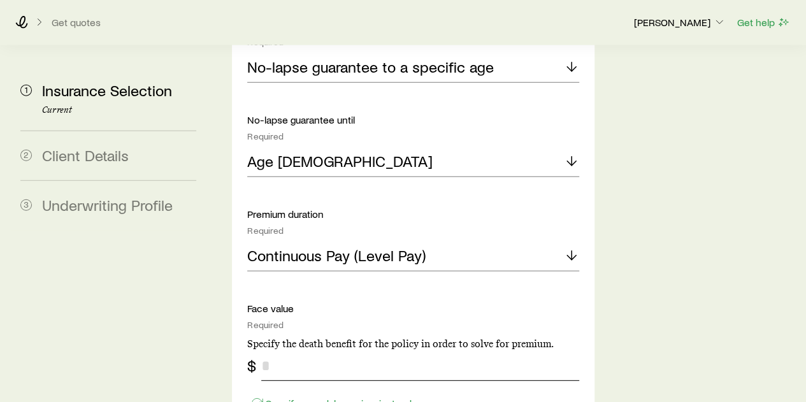
click at [275, 350] on input "tel" at bounding box center [419, 365] width 317 height 31
type input "*******"
drag, startPoint x: 183, startPoint y: 243, endPoint x: 259, endPoint y: 254, distance: 76.1
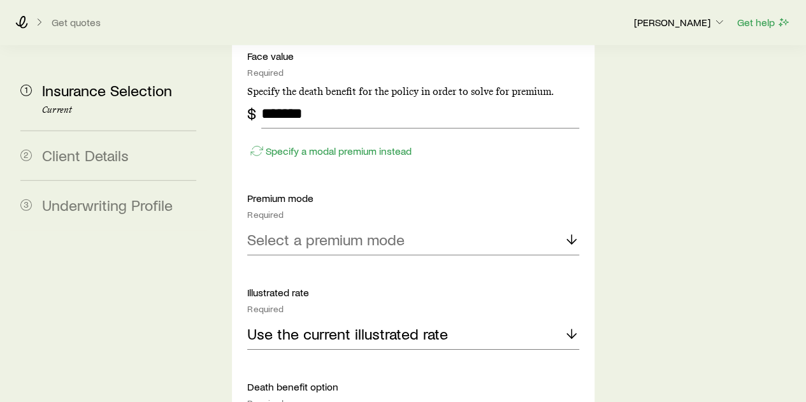
scroll to position [1848, 0]
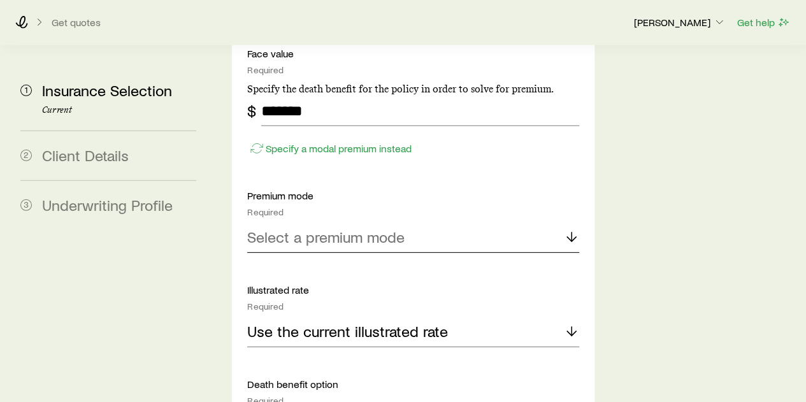
click at [289, 228] on p "Select a premium mode" at bounding box center [325, 237] width 157 height 18
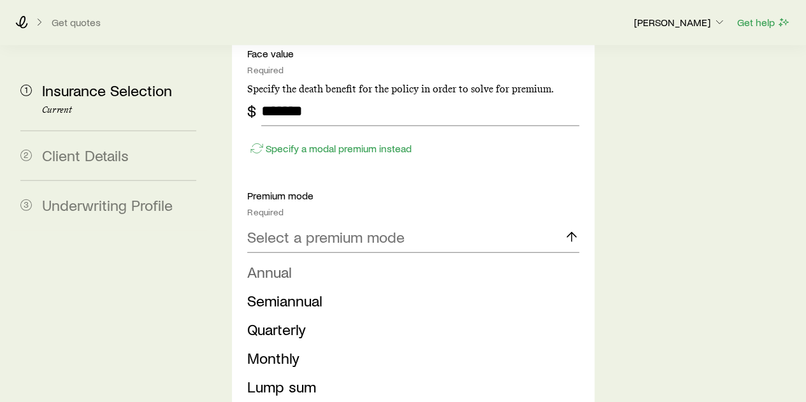
click at [277, 263] on span "Annual" at bounding box center [269, 272] width 45 height 18
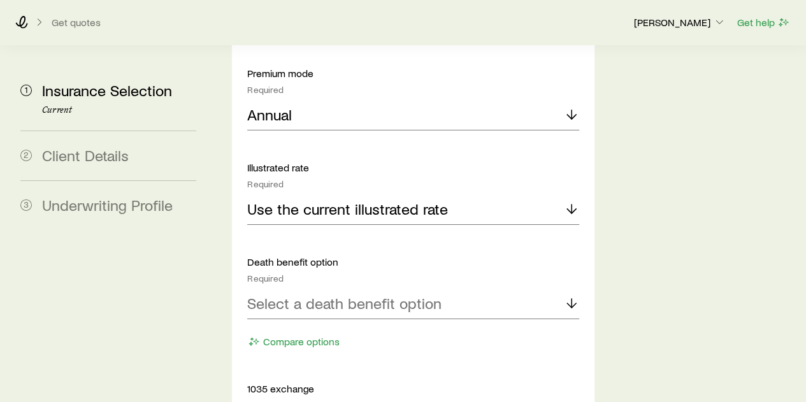
scroll to position [1975, 0]
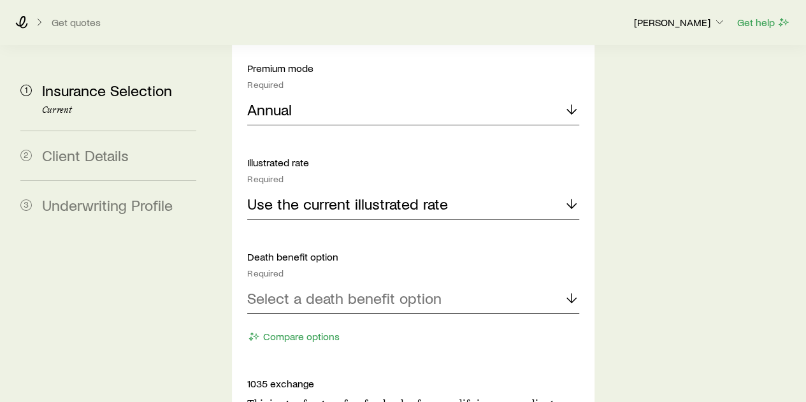
click at [282, 289] on p "Select a death benefit option" at bounding box center [344, 298] width 194 height 18
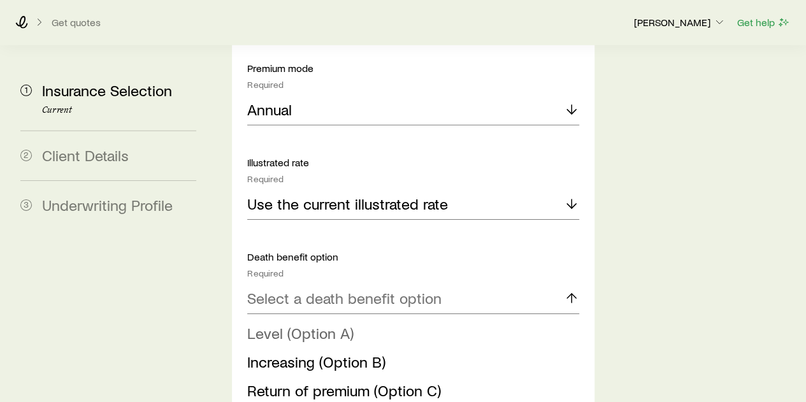
click at [280, 324] on span "Level (Option A)" at bounding box center [300, 333] width 106 height 18
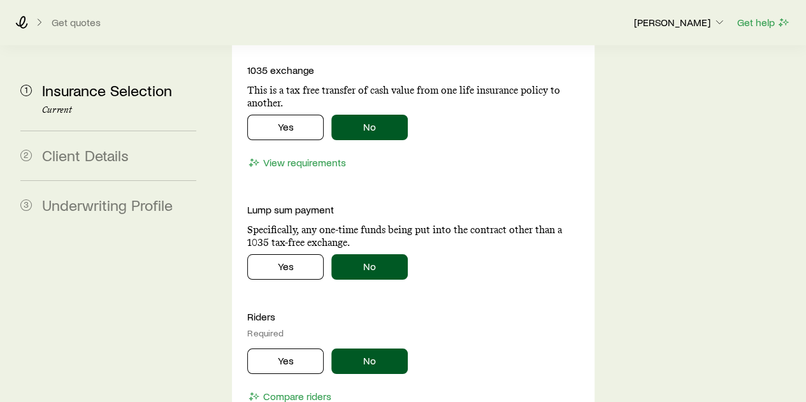
scroll to position [2294, 0]
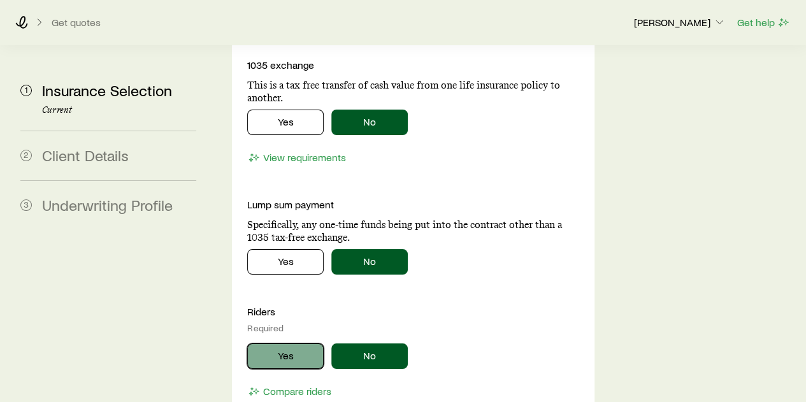
click at [282, 343] on button "Yes" at bounding box center [285, 355] width 76 height 25
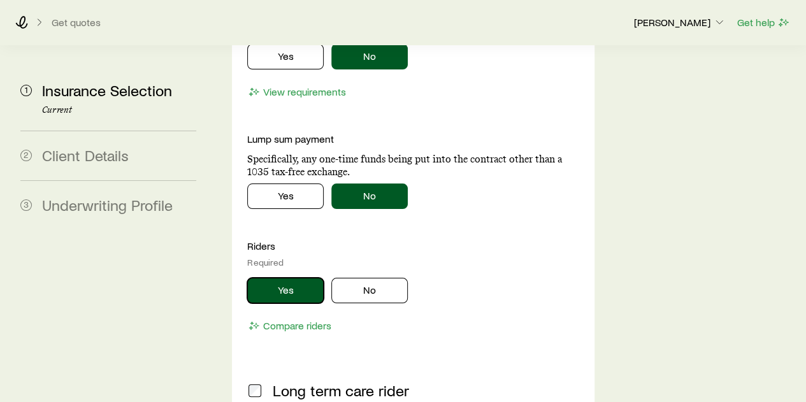
scroll to position [2357, 0]
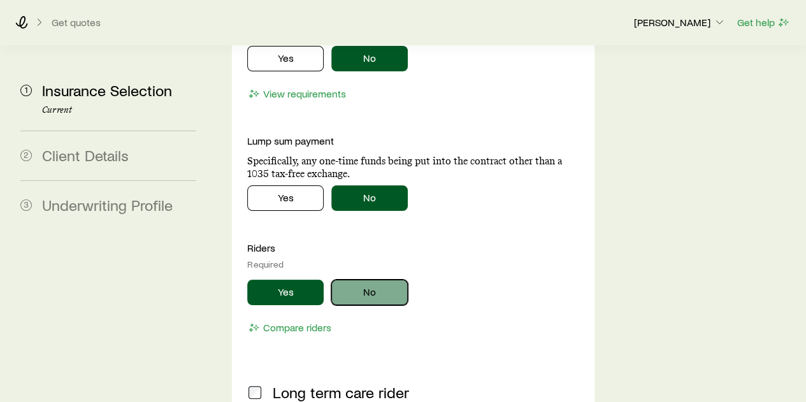
click at [368, 280] on button "No" at bounding box center [369, 292] width 76 height 25
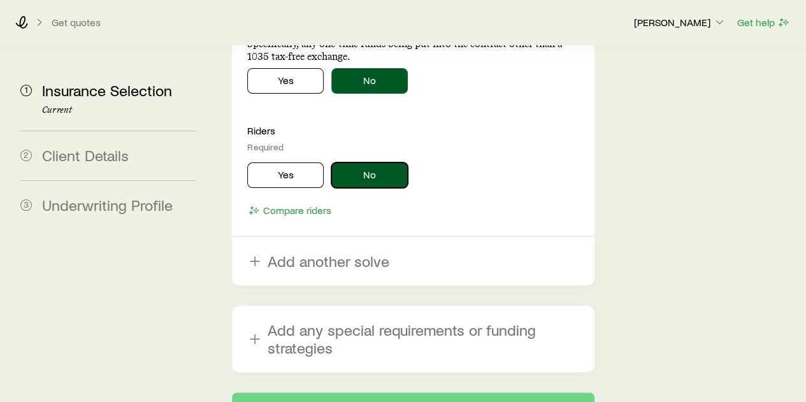
scroll to position [2475, 0]
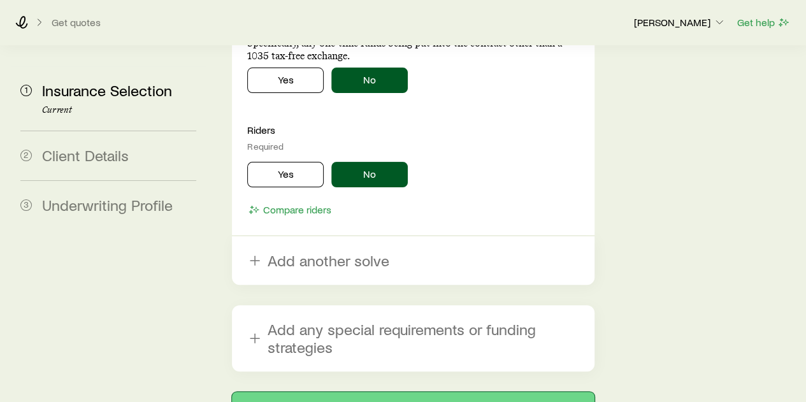
click at [421, 392] on button "Next: Client Details" at bounding box center [413, 407] width 362 height 31
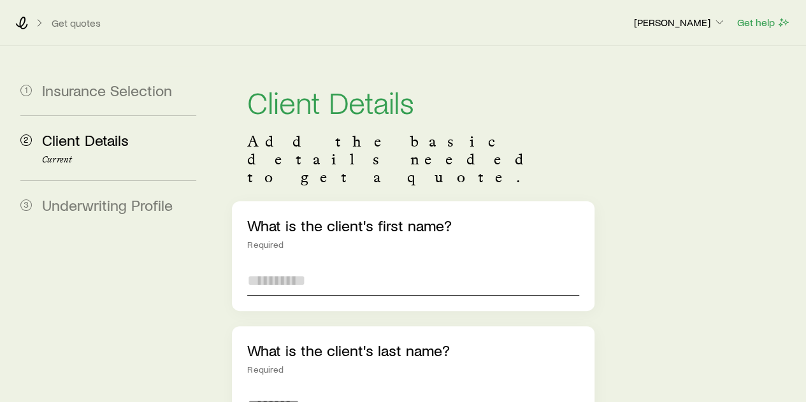
click at [359, 265] on input "text" at bounding box center [412, 280] width 331 height 31
type input "*"
click at [289, 390] on input "text" at bounding box center [412, 405] width 331 height 31
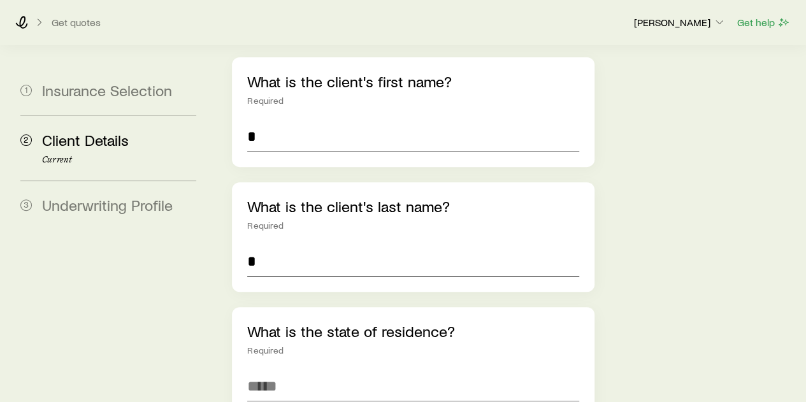
scroll to position [191, 0]
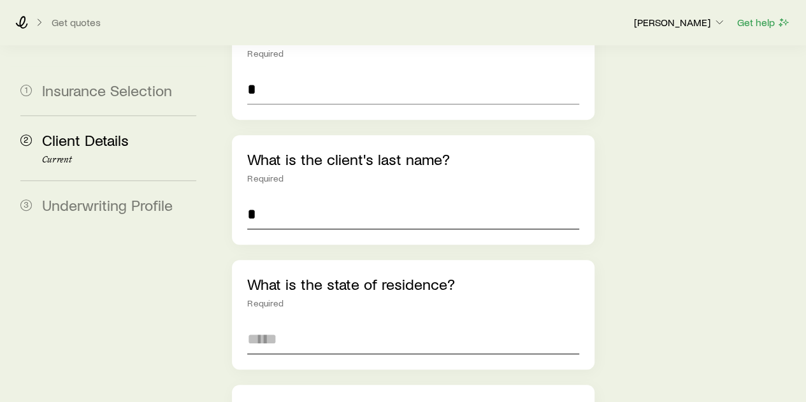
type input "*"
click at [289, 324] on input at bounding box center [412, 339] width 331 height 31
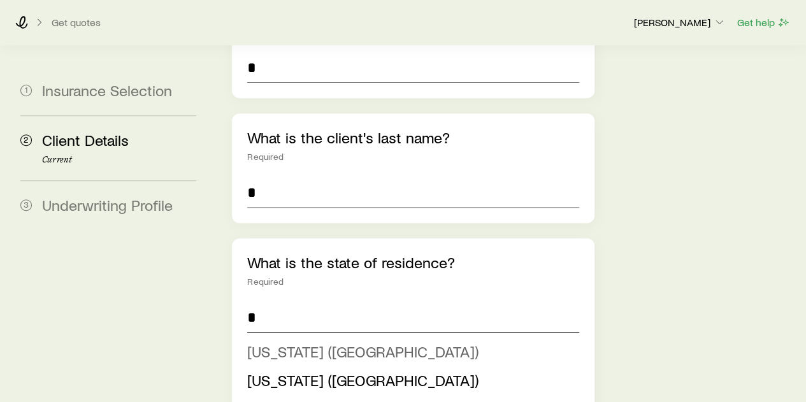
scroll to position [319, 0]
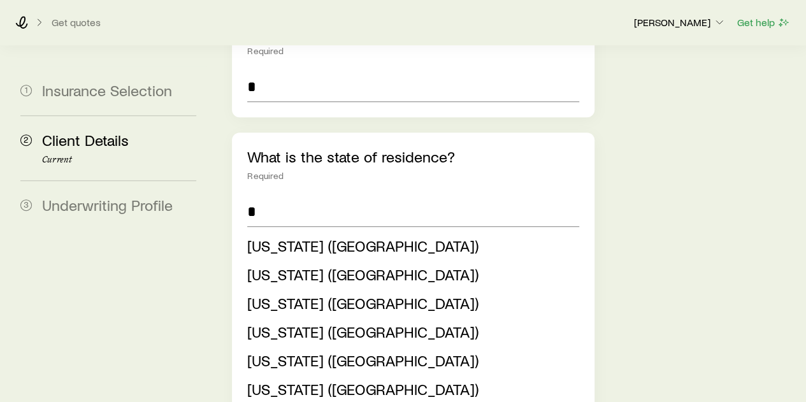
click at [264, 351] on span "[US_STATE] ([GEOGRAPHIC_DATA])" at bounding box center [362, 360] width 231 height 18
type input "**********"
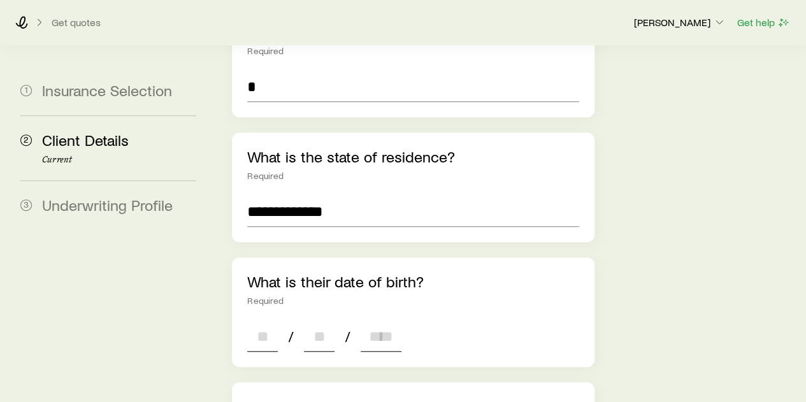
click at [256, 321] on input at bounding box center [262, 336] width 31 height 31
type input "**"
type input "****"
type input "*"
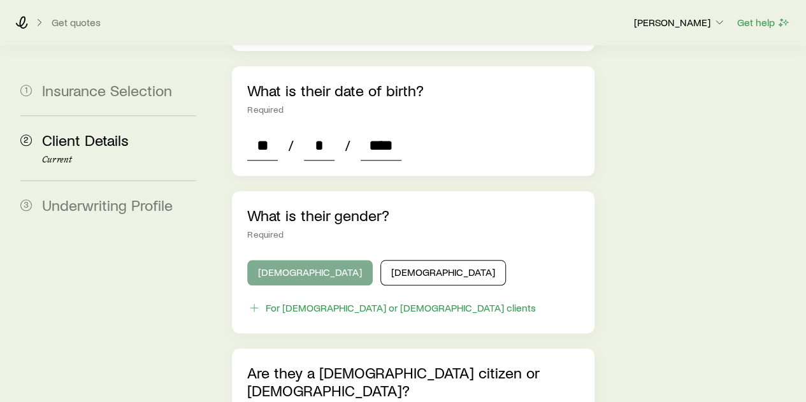
type input "****"
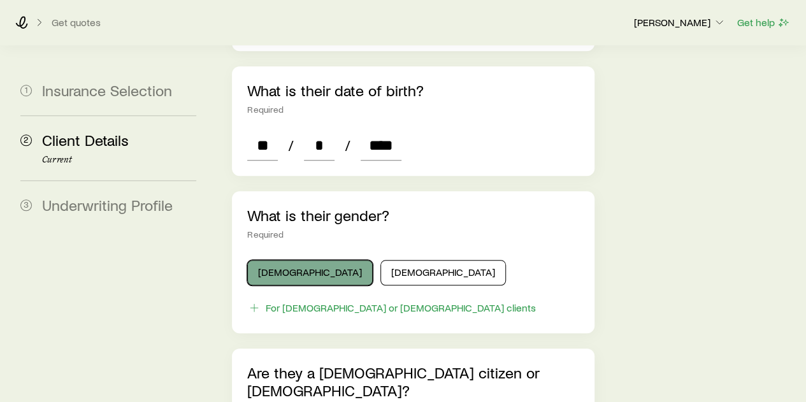
click at [269, 260] on button "[DEMOGRAPHIC_DATA]" at bounding box center [310, 272] width 126 height 25
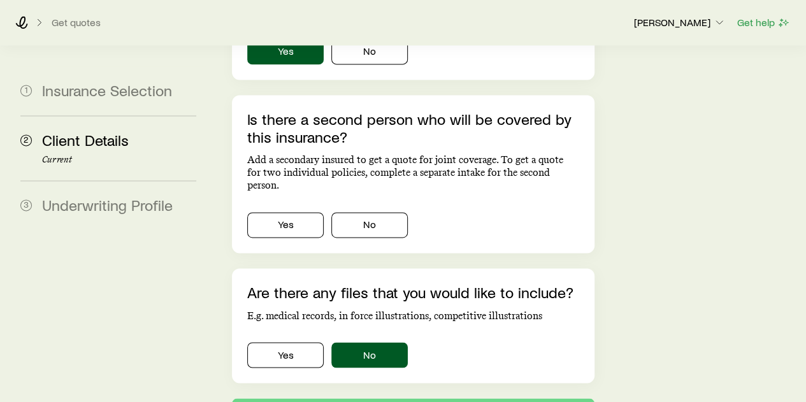
scroll to position [892, 0]
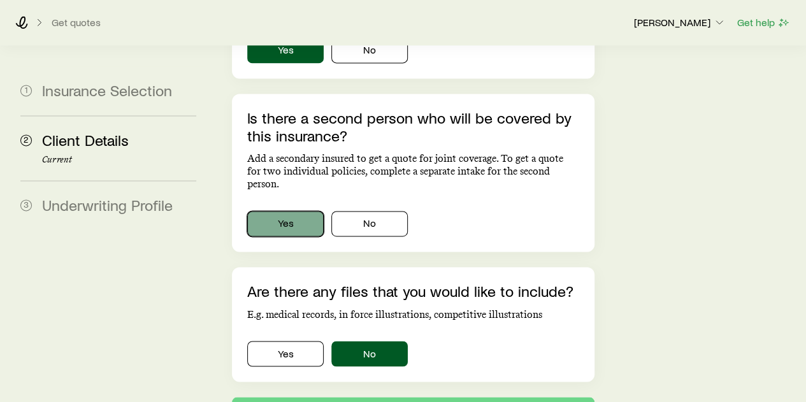
click at [289, 211] on button "Yes" at bounding box center [285, 223] width 76 height 25
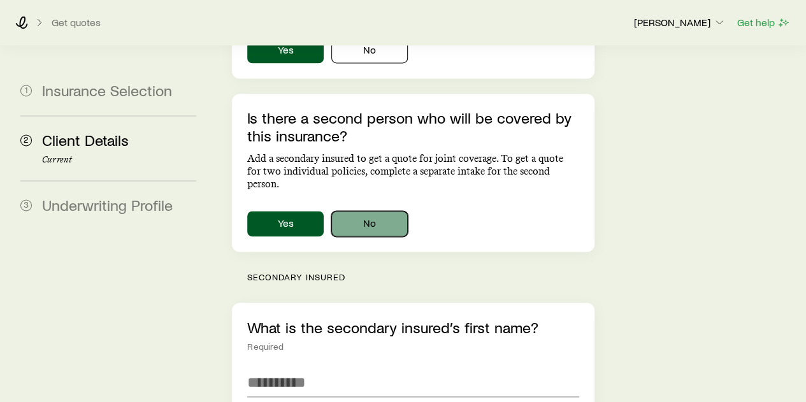
click at [363, 211] on button "No" at bounding box center [369, 223] width 76 height 25
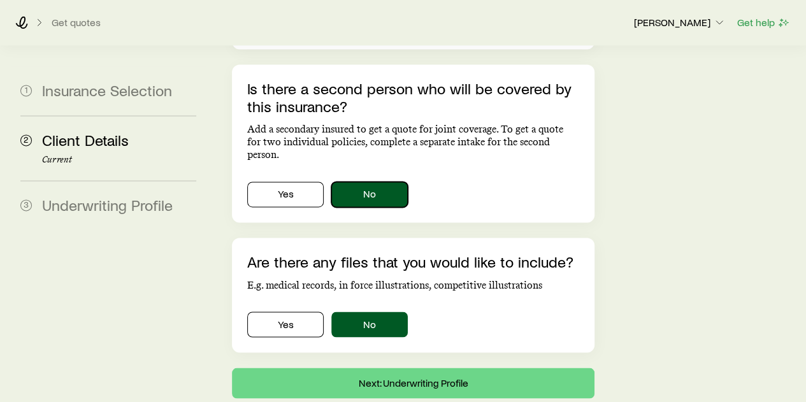
scroll to position [923, 0]
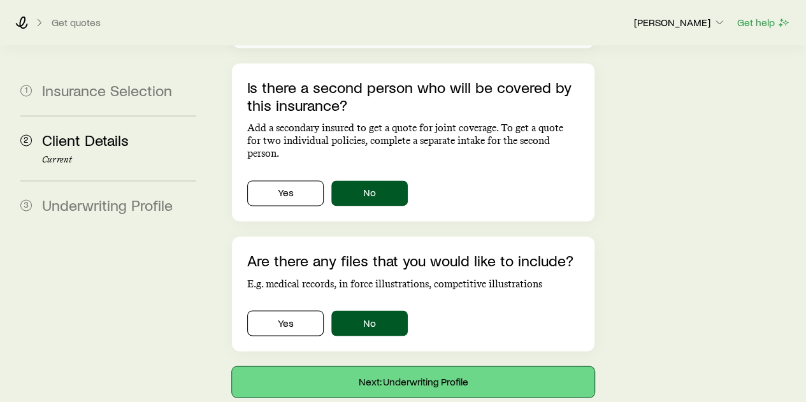
click at [384, 366] on button "Next: Underwriting Profile" at bounding box center [413, 381] width 362 height 31
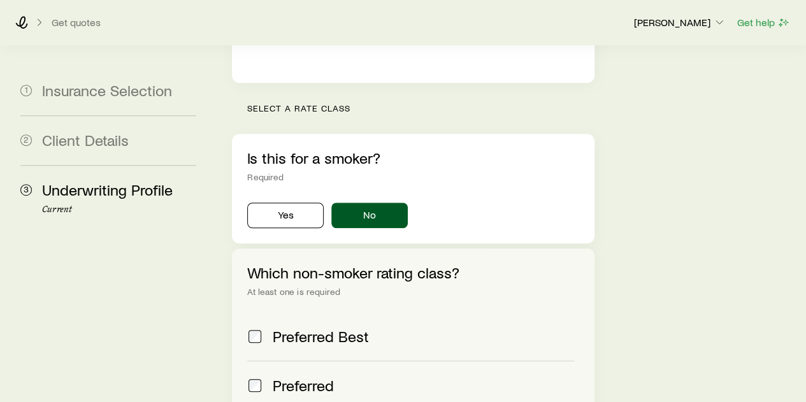
scroll to position [382, 0]
click at [248, 376] on span at bounding box center [254, 385] width 15 height 18
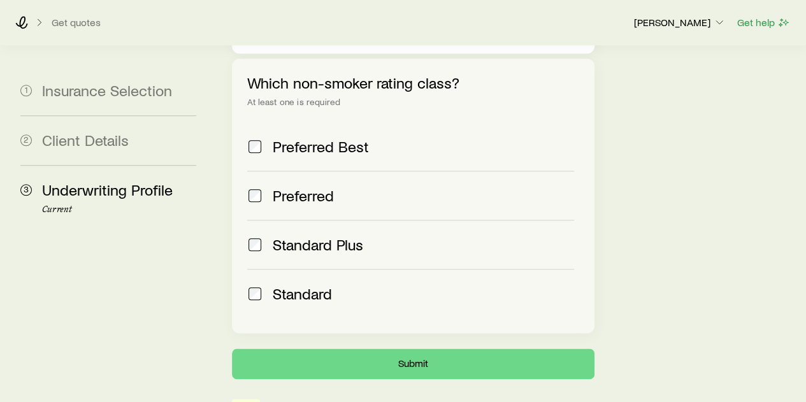
scroll to position [573, 0]
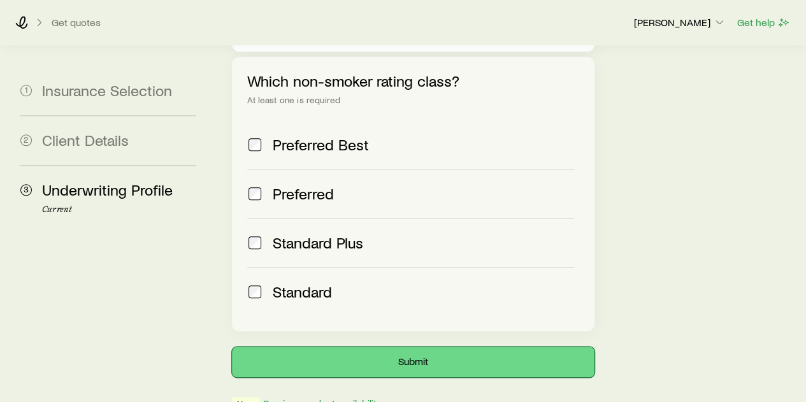
click at [338, 347] on button "Submit" at bounding box center [413, 362] width 362 height 31
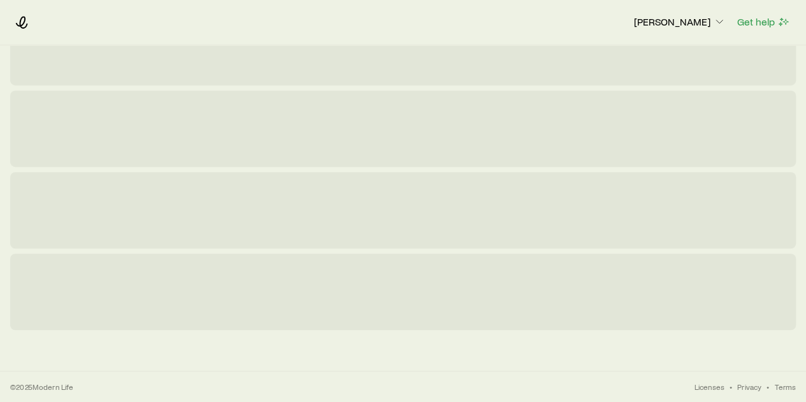
scroll to position [0, 0]
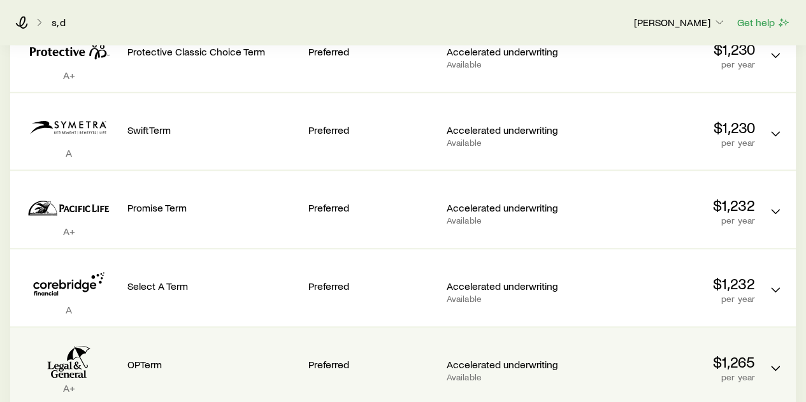
scroll to position [510, 0]
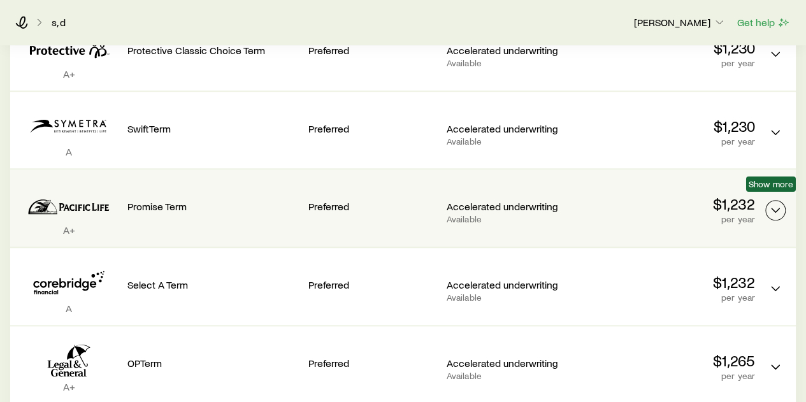
click at [779, 203] on icon "Term quotes" at bounding box center [775, 210] width 15 height 15
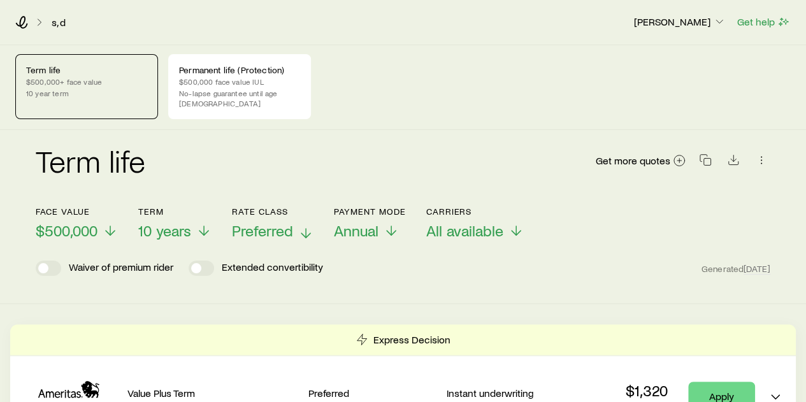
scroll to position [0, 0]
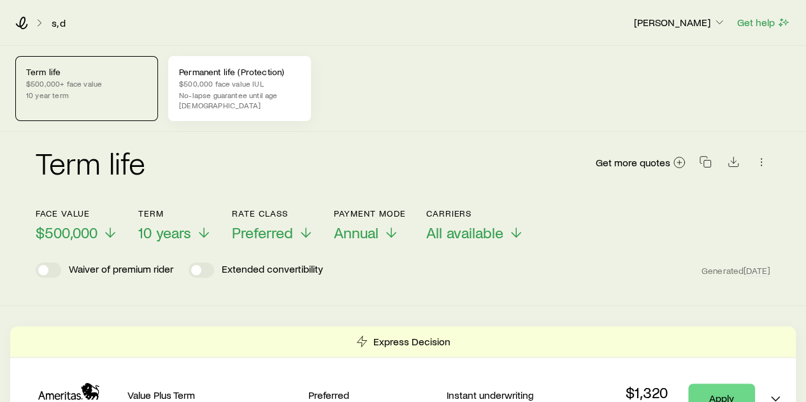
click at [240, 93] on p "No-lapse guarantee until age [DEMOGRAPHIC_DATA]" at bounding box center [239, 100] width 121 height 20
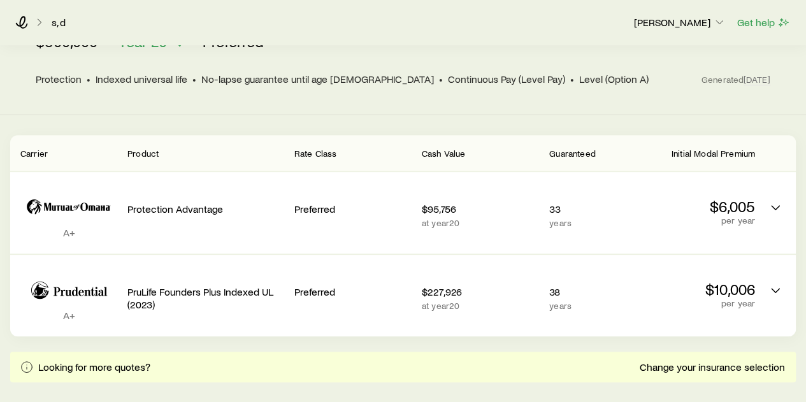
scroll to position [158, 0]
